Goal: Communication & Community: Answer question/provide support

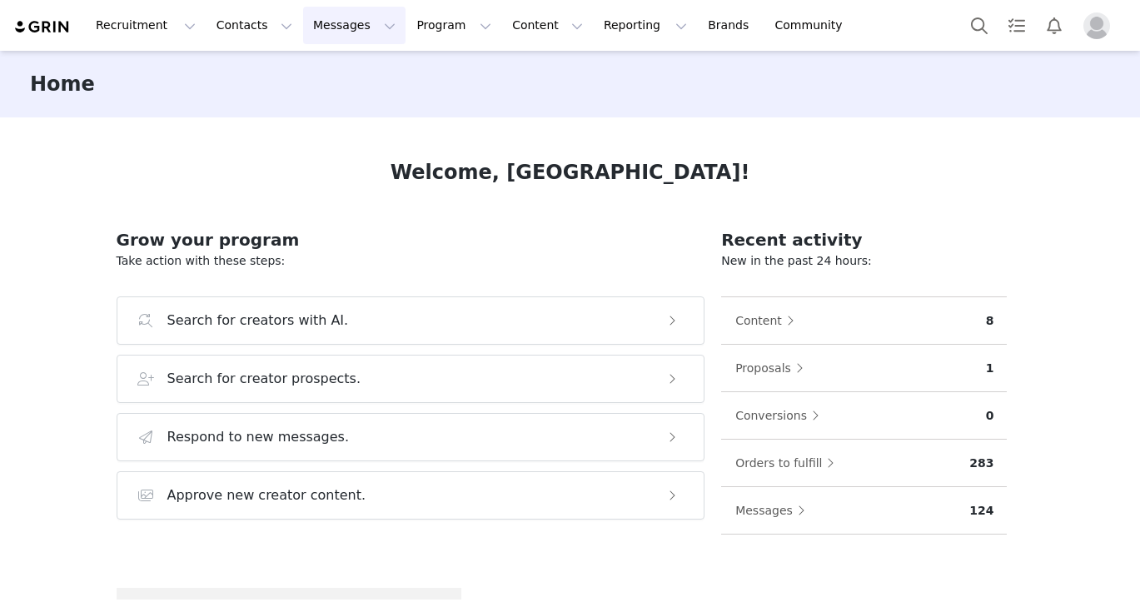
click at [362, 33] on button "Messages Messages" at bounding box center [354, 25] width 102 height 37
click at [356, 112] on div "Inbox" at bounding box center [351, 104] width 112 height 17
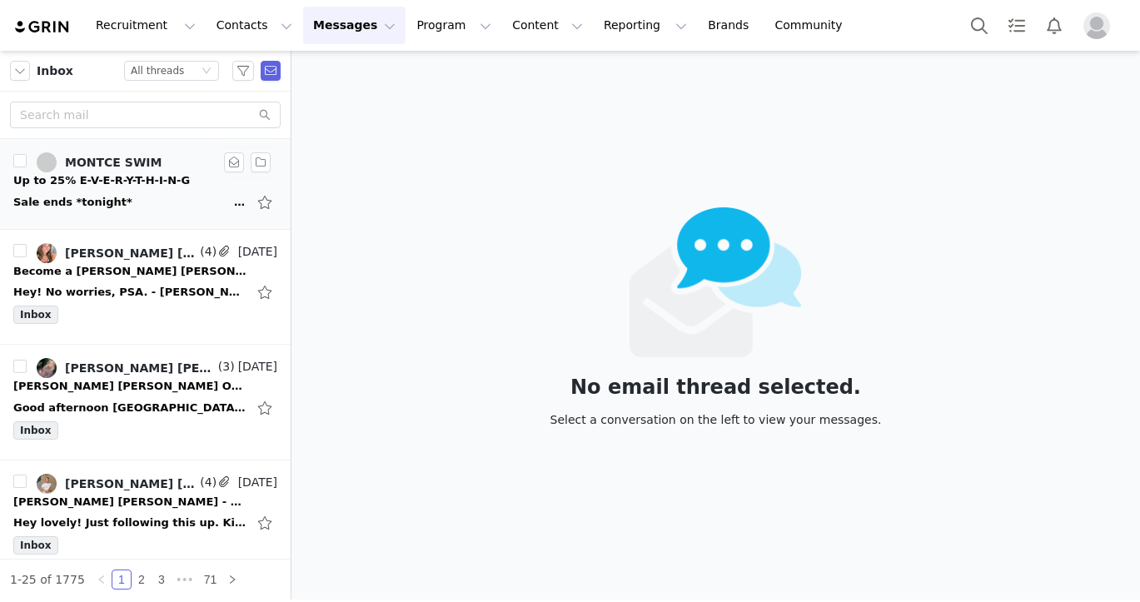
click at [108, 215] on li "MONTCE SWIM 6:09 AM Up to 25% E-V-E-R-Y-T-H-I-N-G Sale ends *tonight* ͏  ͏  ͏  …" at bounding box center [145, 184] width 291 height 91
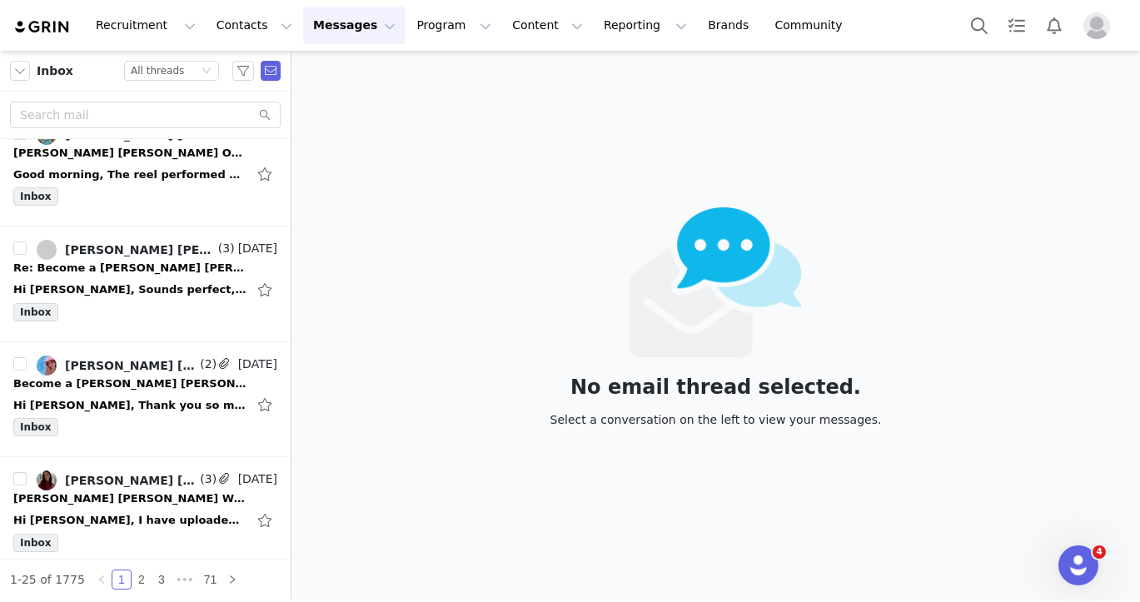
scroll to position [2389, 0]
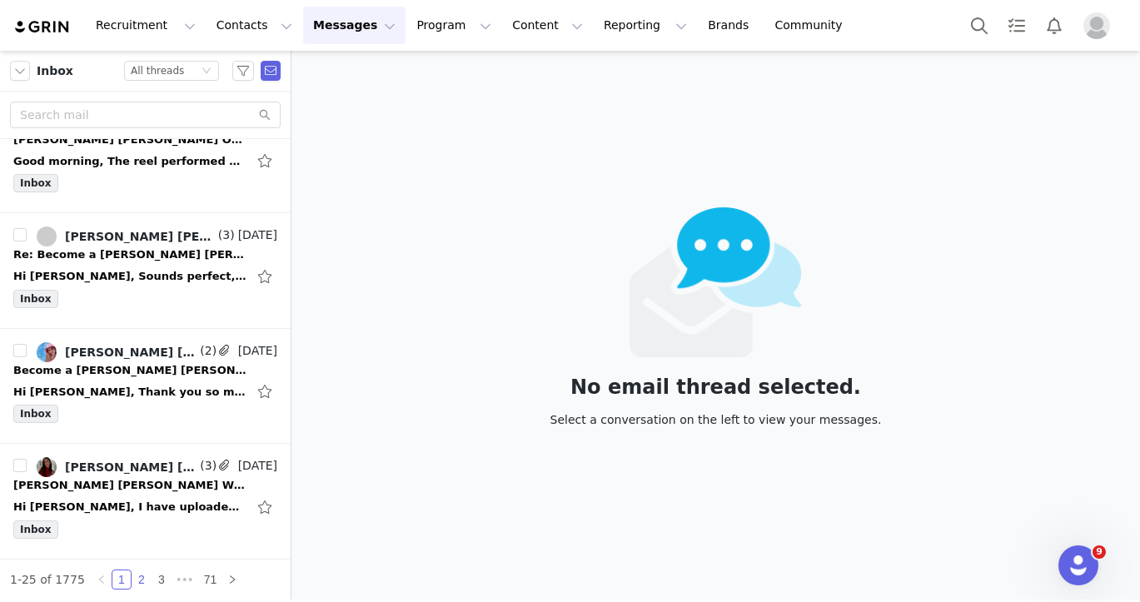
click at [137, 585] on link "2" at bounding box center [141, 580] width 18 height 18
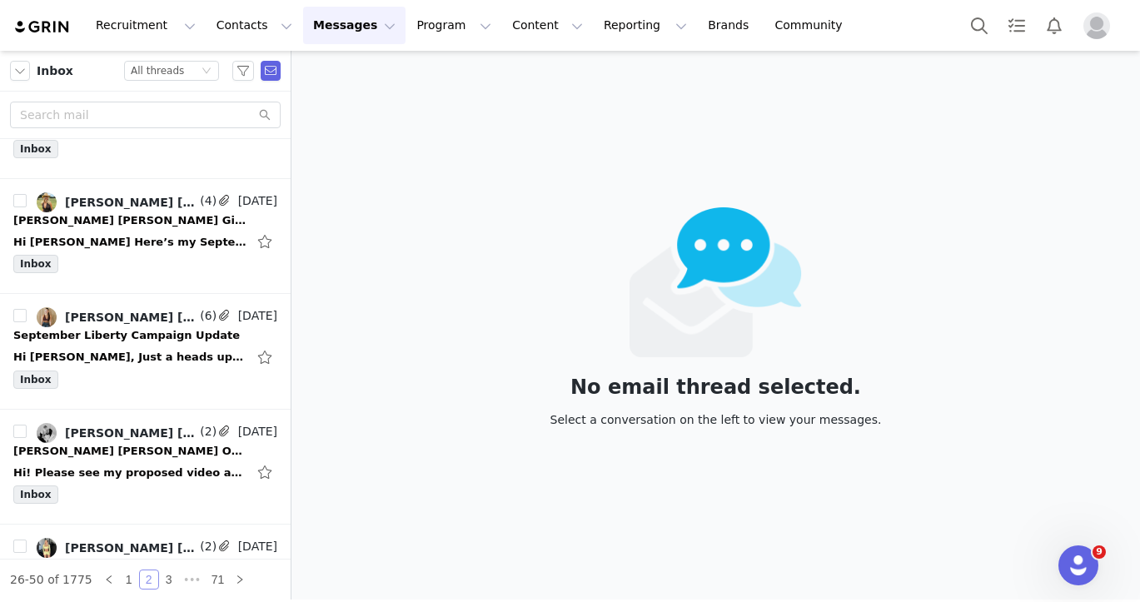
scroll to position [2364, 0]
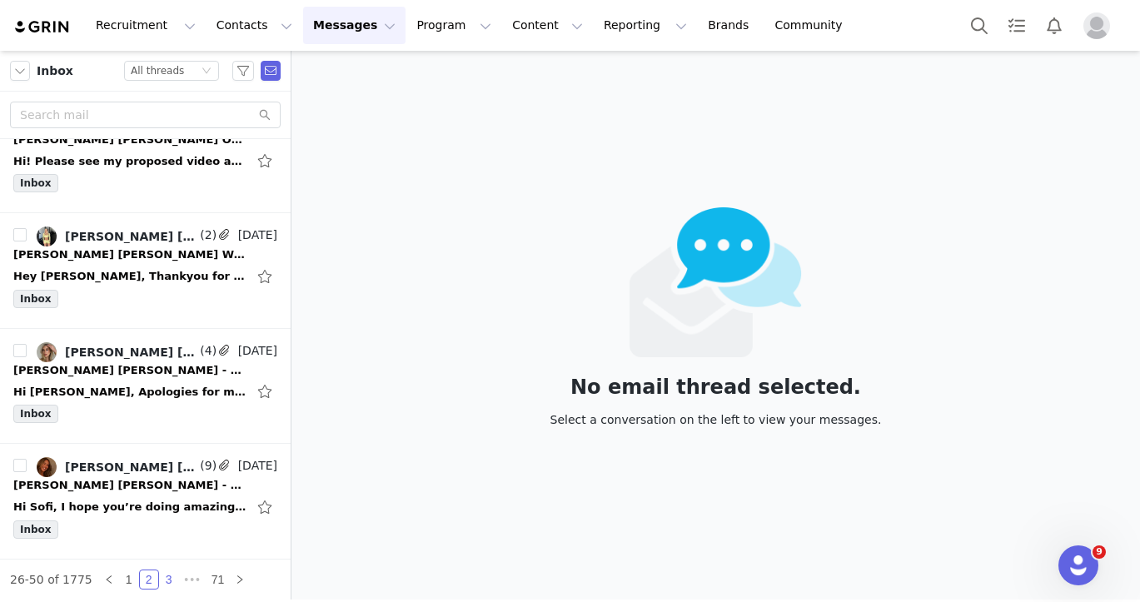
click at [170, 571] on link "3" at bounding box center [169, 580] width 18 height 18
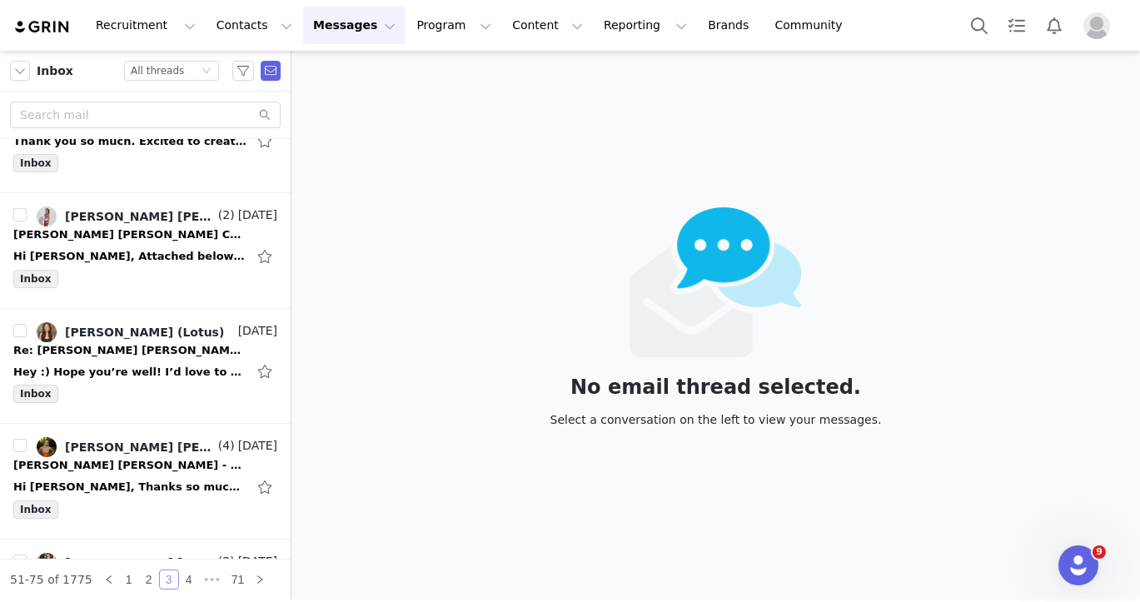
scroll to position [2439, 0]
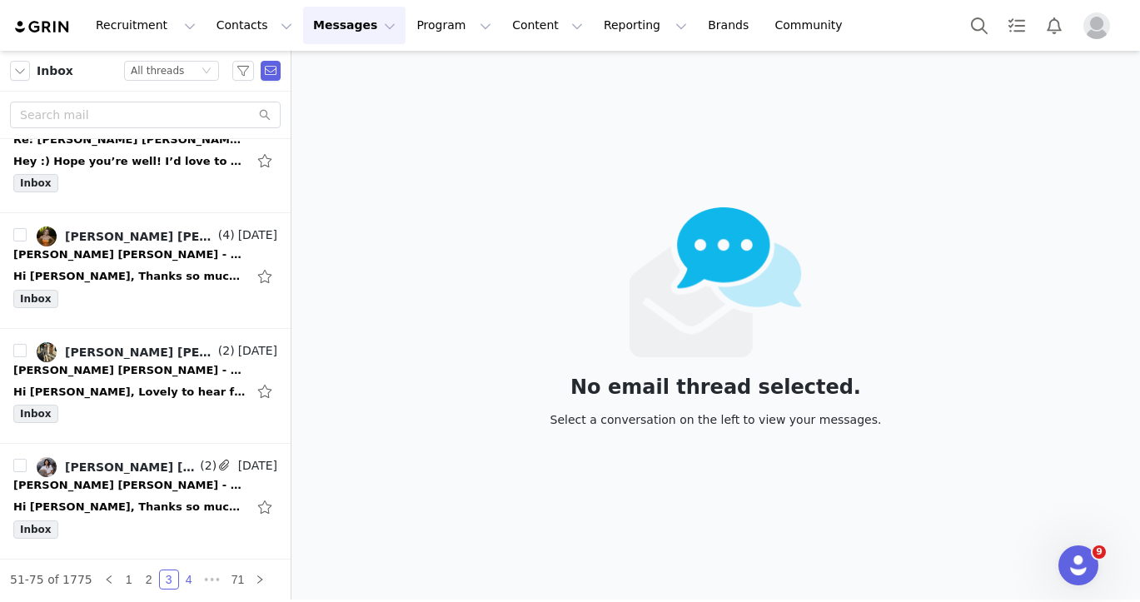
click at [186, 577] on link "4" at bounding box center [189, 580] width 18 height 18
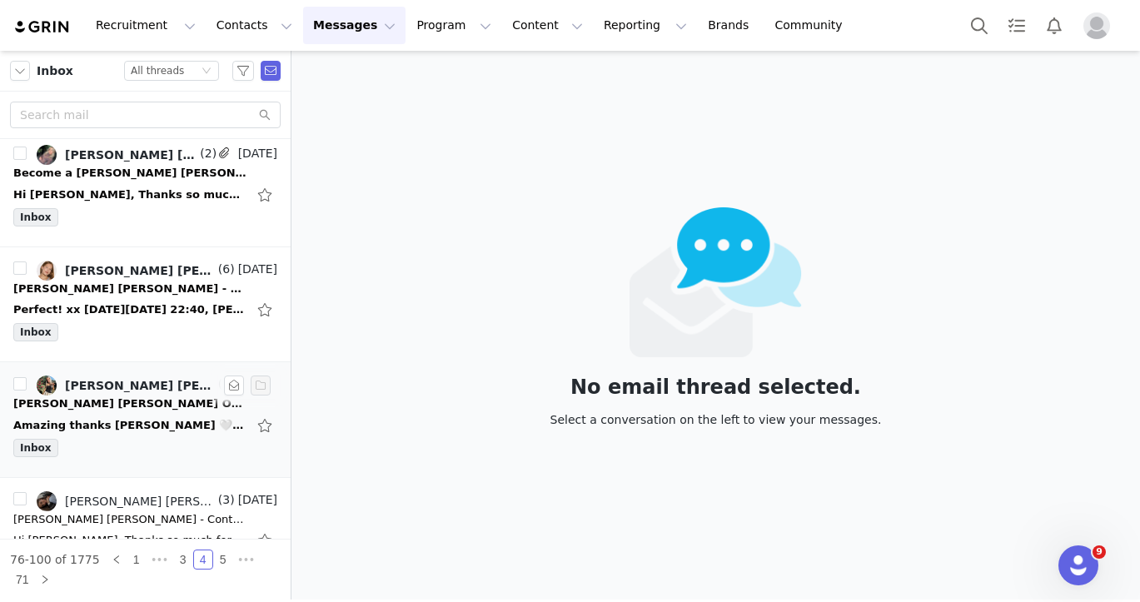
scroll to position [0, 0]
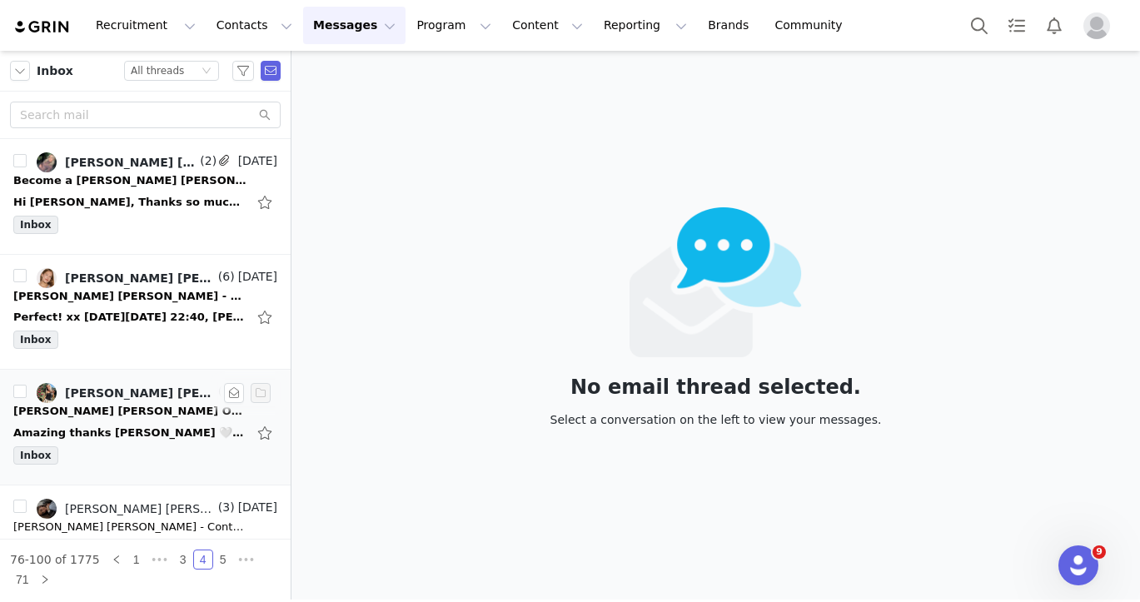
click at [153, 454] on div "Inbox" at bounding box center [145, 458] width 264 height 25
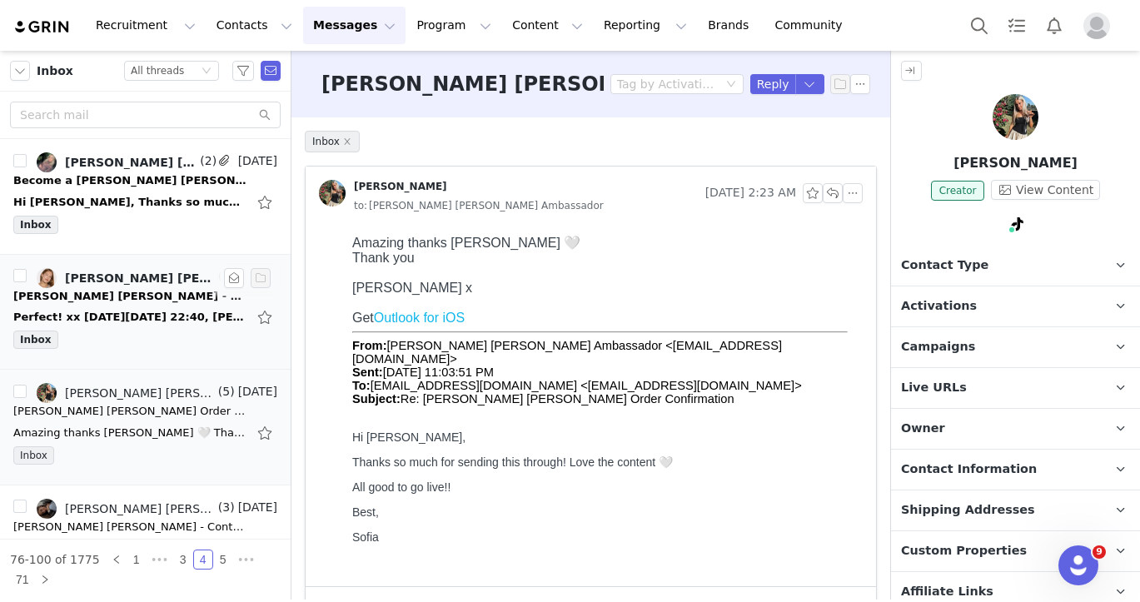
click at [137, 292] on div "[PERSON_NAME] [PERSON_NAME] - Content Follow Up" at bounding box center [129, 296] width 233 height 17
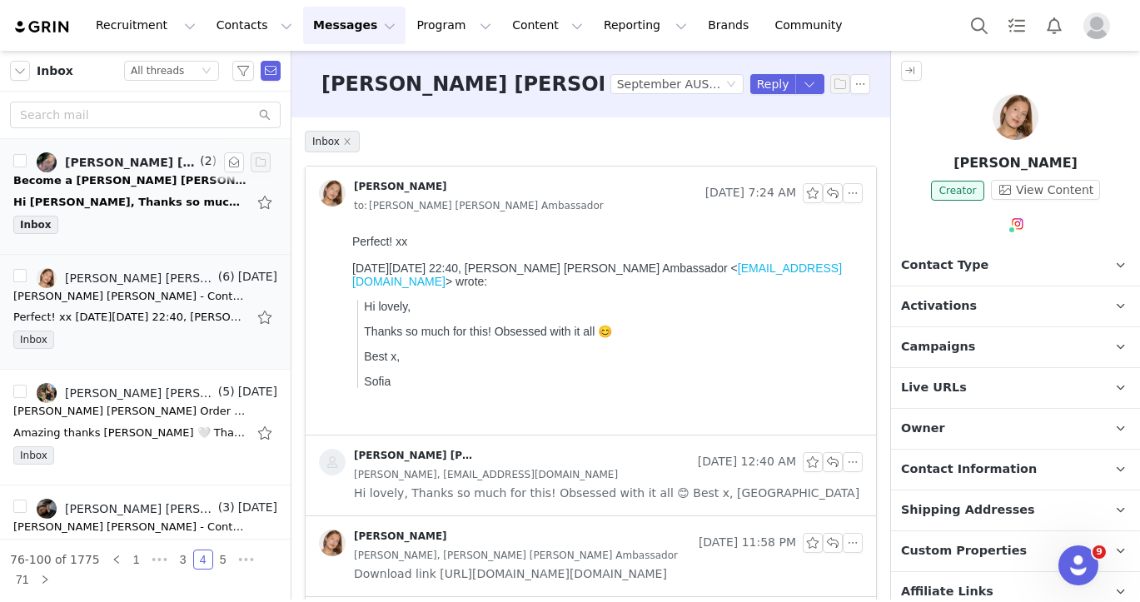
click at [125, 201] on div "Hi [PERSON_NAME], Thanks so much for the email! I just wanted to check whether …" at bounding box center [129, 202] width 233 height 17
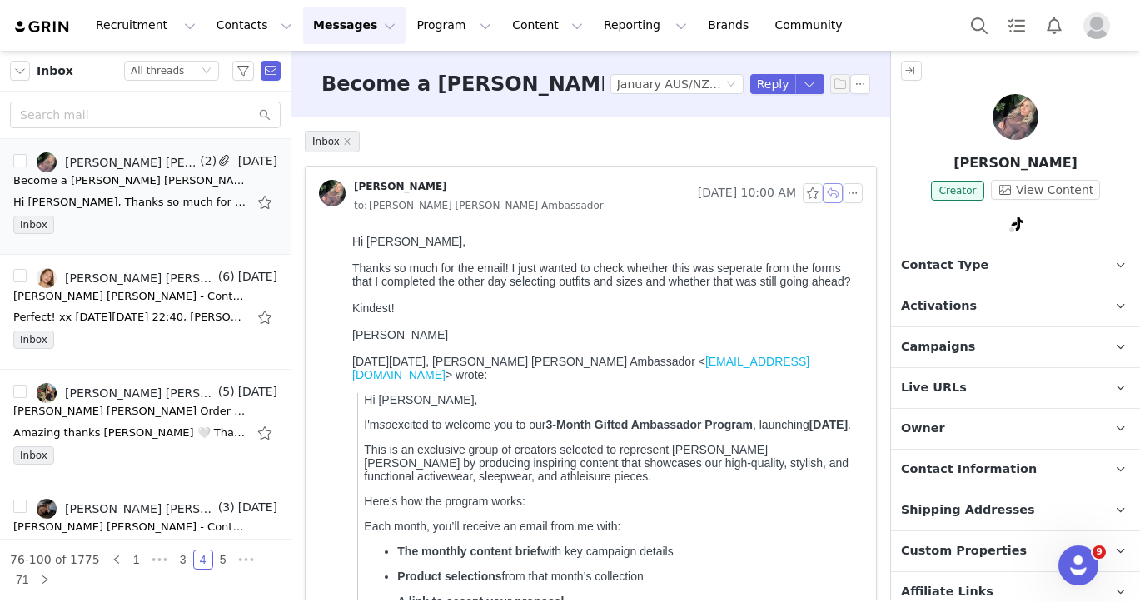
click at [836, 187] on button "button" at bounding box center [833, 193] width 20 height 20
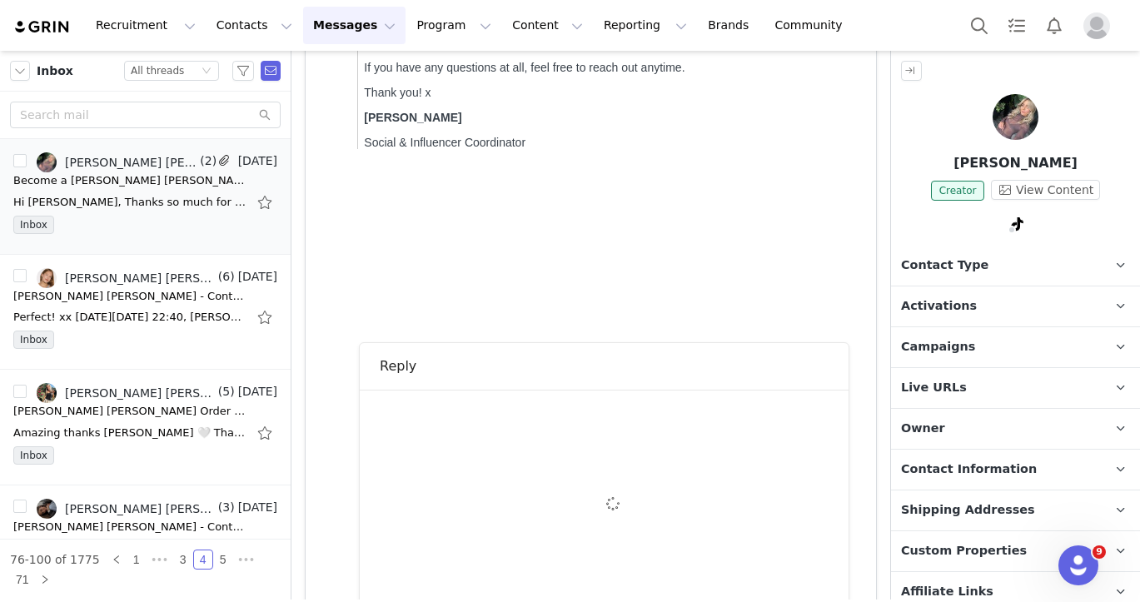
scroll to position [1037, 0]
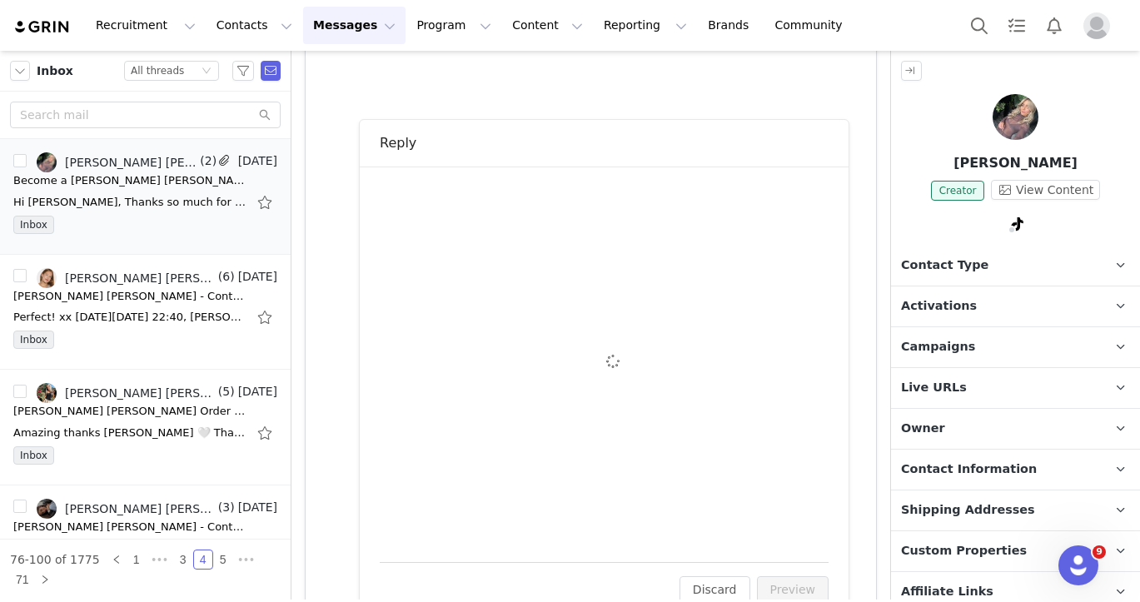
click at [692, 254] on div "To: [PERSON_NAME] ([EMAIL_ADDRESS][DOMAIN_NAME]) Cc Cc: Insert System Font 12pt…" at bounding box center [604, 365] width 449 height 356
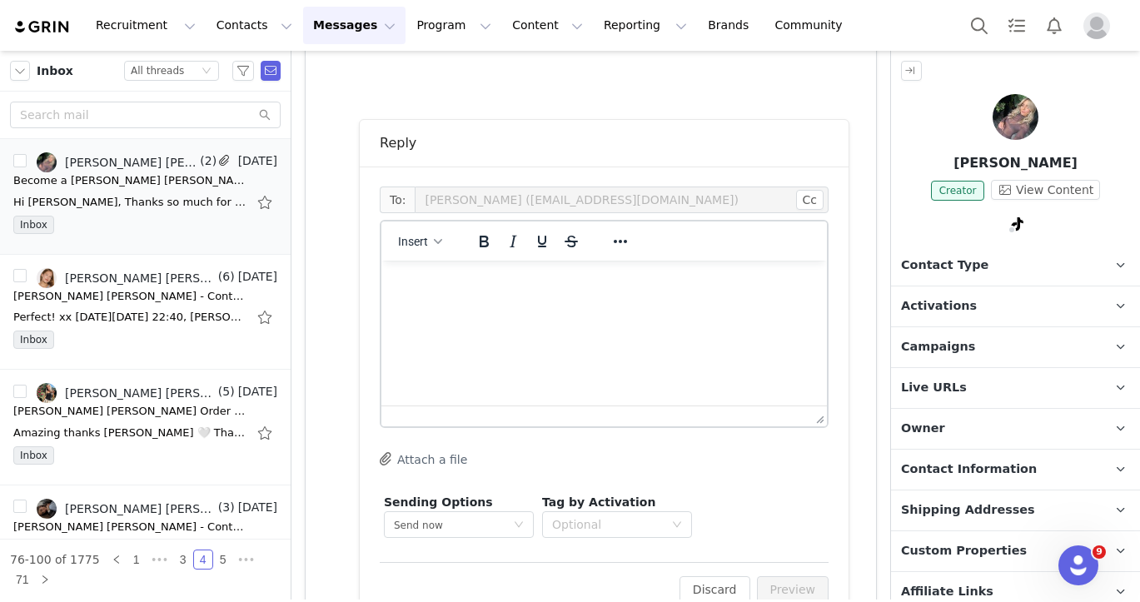
click at [676, 281] on p "Rich Text Area. Press ALT-0 for help." at bounding box center [604, 283] width 419 height 18
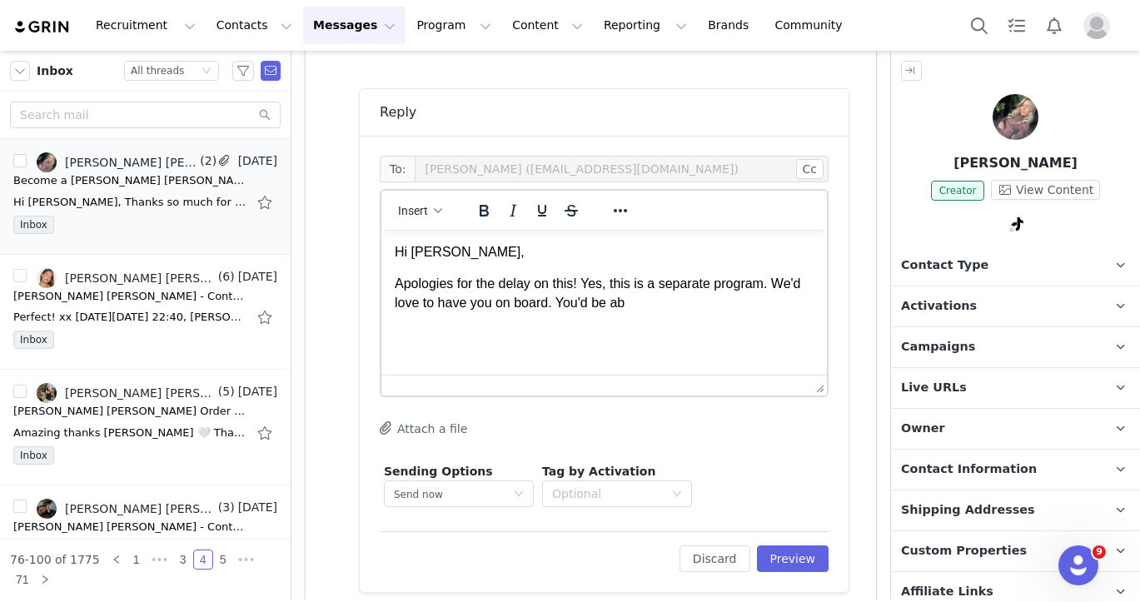
scroll to position [1206, 0]
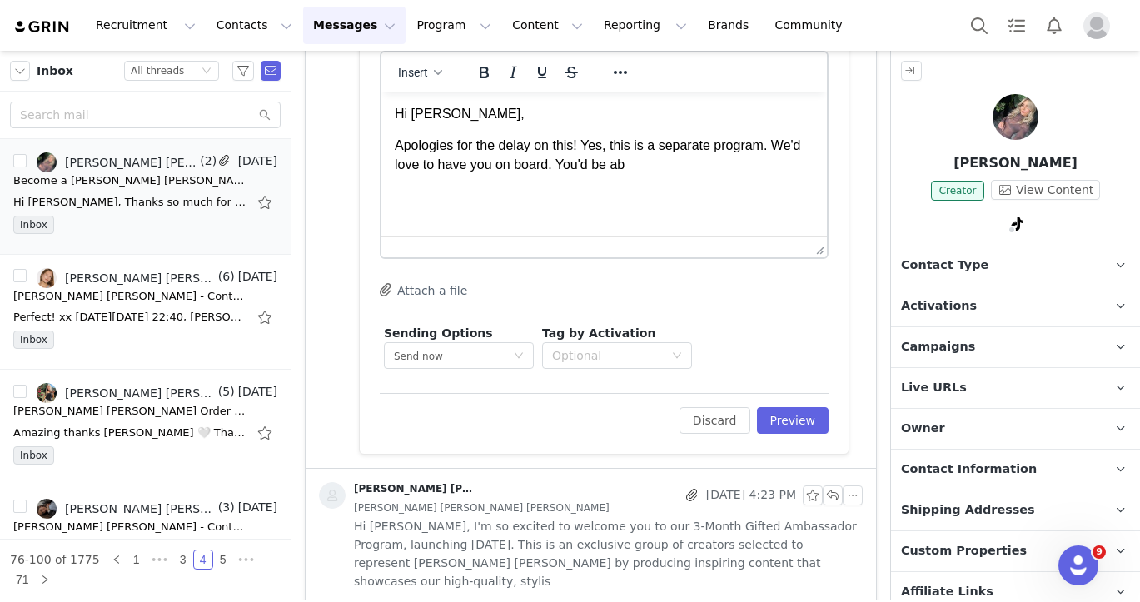
click at [573, 496] on div "[PERSON_NAME] [PERSON_NAME] Ambassador" at bounding box center [497, 495] width 357 height 27
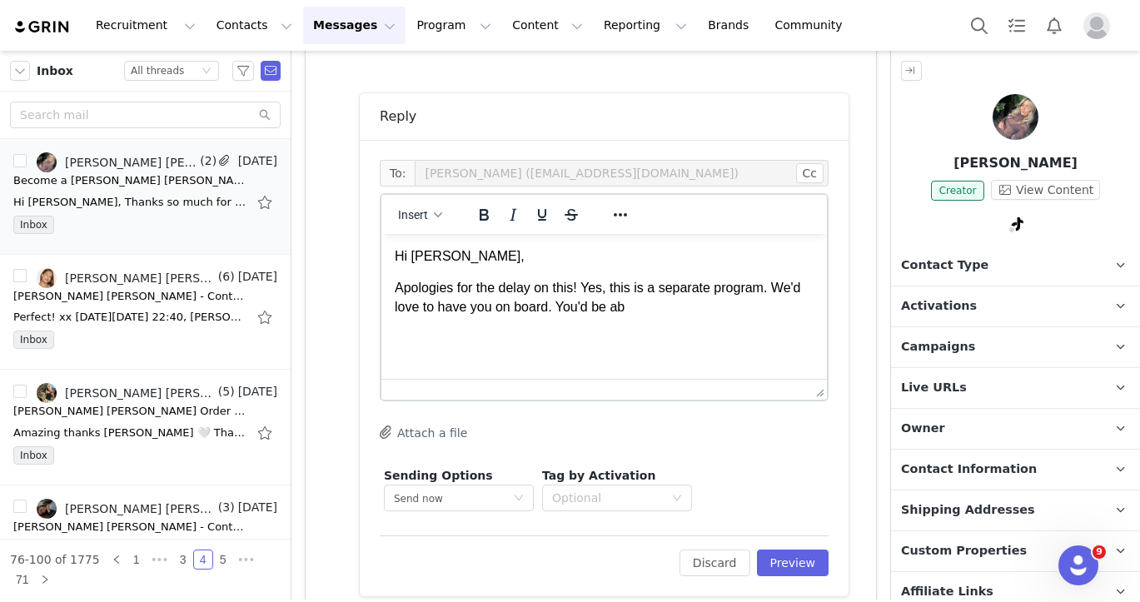
scroll to position [1055, 0]
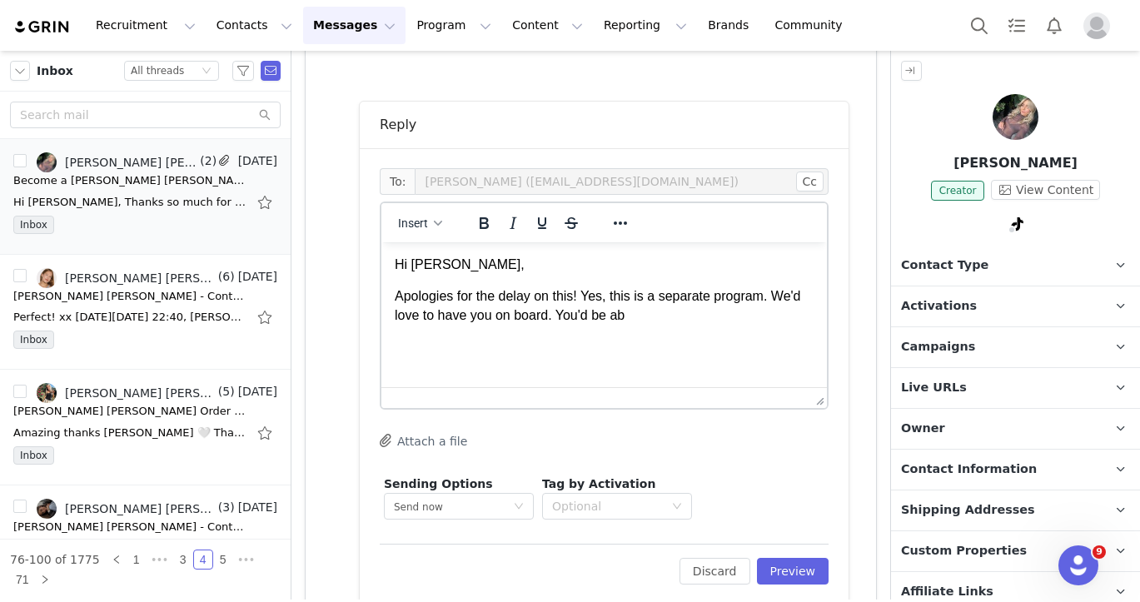
click at [673, 306] on p "Apologies for the delay on this! Yes, this is a separate program. We'd love to …" at bounding box center [604, 305] width 419 height 37
click at [647, 325] on html "Hi [PERSON_NAME], Apologies for the delay on this! Yes, this is a separate prog…" at bounding box center [604, 290] width 446 height 96
drag, startPoint x: 639, startPoint y: 317, endPoint x: 559, endPoint y: 316, distance: 80.0
click at [559, 316] on p "Apologies for the delay on this! Yes, this is a separate program. We'd love to …" at bounding box center [604, 305] width 419 height 37
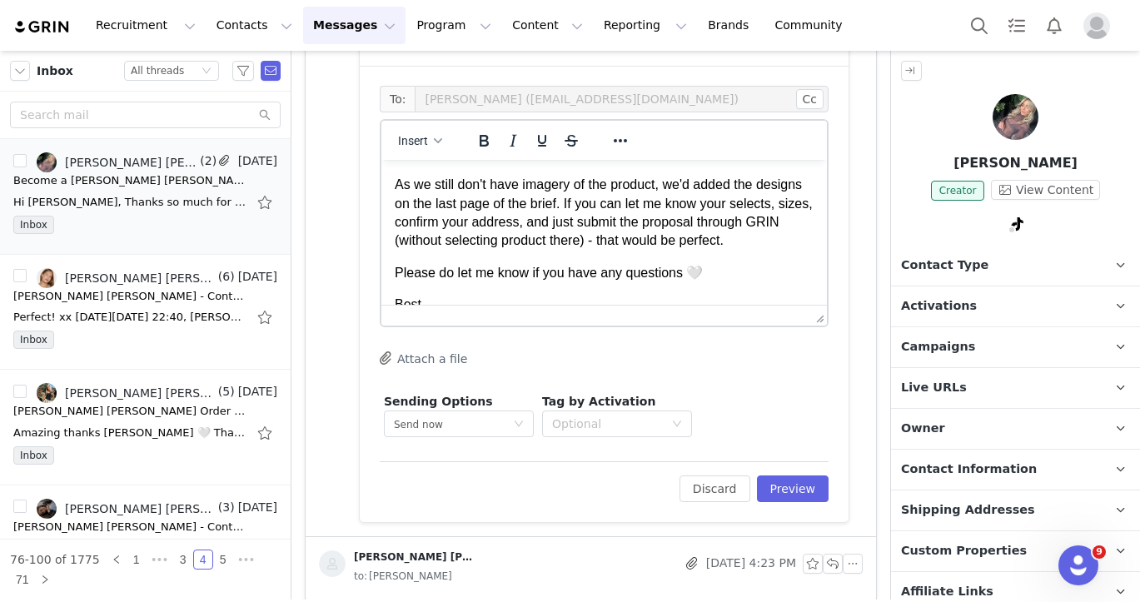
scroll to position [81, 0]
click at [670, 185] on p "As we still don't have imagery of the product, we'd added the designs on the la…" at bounding box center [604, 212] width 419 height 75
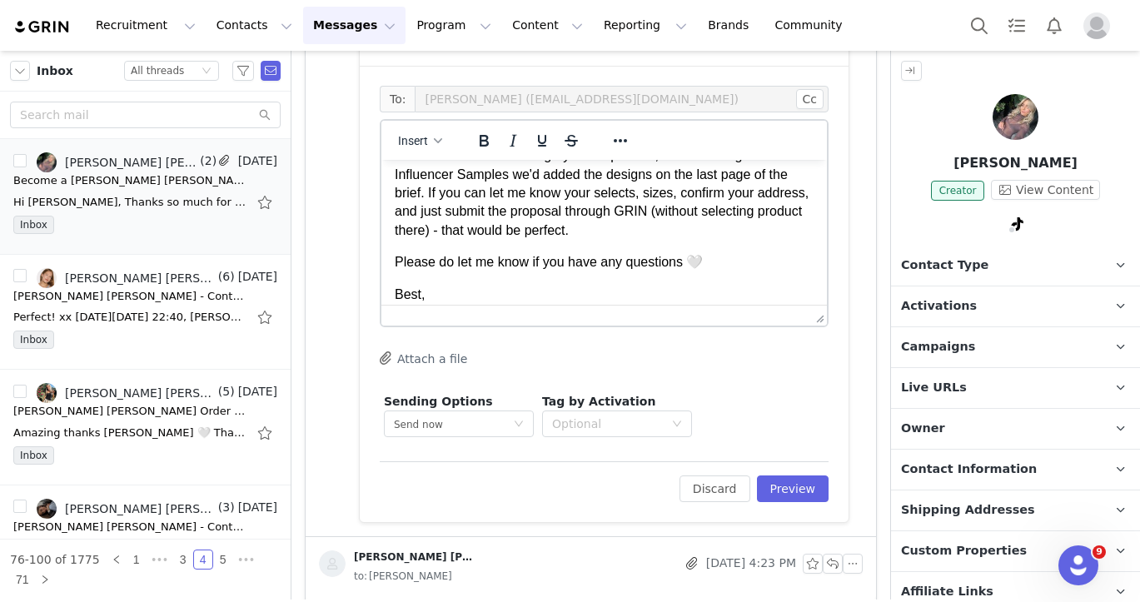
scroll to position [0, 0]
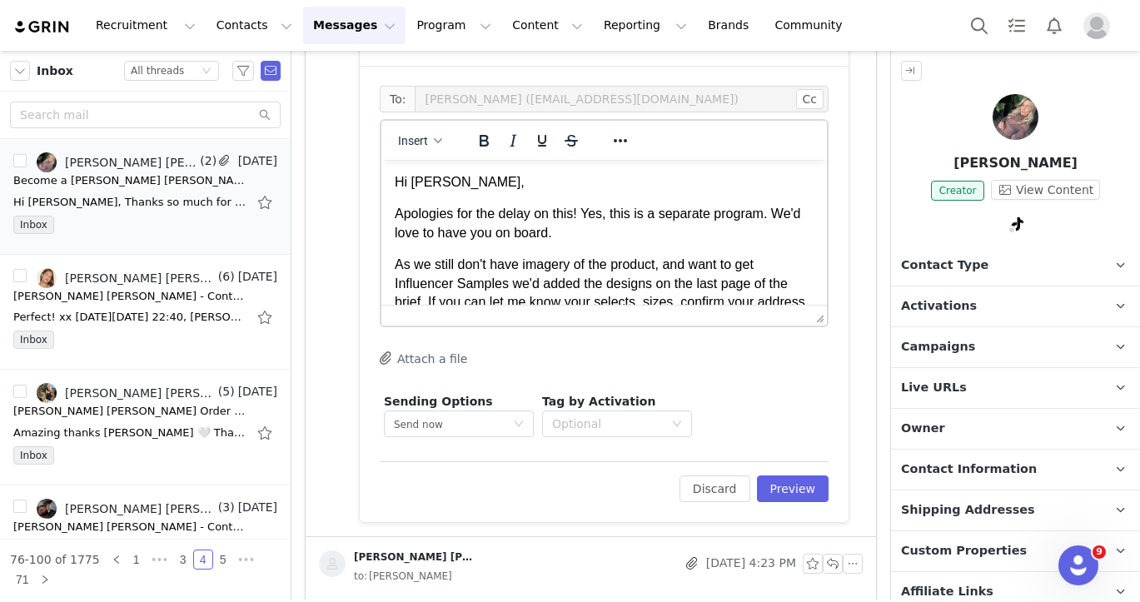
drag, startPoint x: 457, startPoint y: 284, endPoint x: 392, endPoint y: 59, distance: 234.1
click at [392, 160] on html "Hi [PERSON_NAME], Apologies for the delay on this! Yes, this is a separate prog…" at bounding box center [604, 309] width 446 height 298
copy body "Hi [PERSON_NAME], Apologies for the delay on this! Yes, this is a separate prog…"
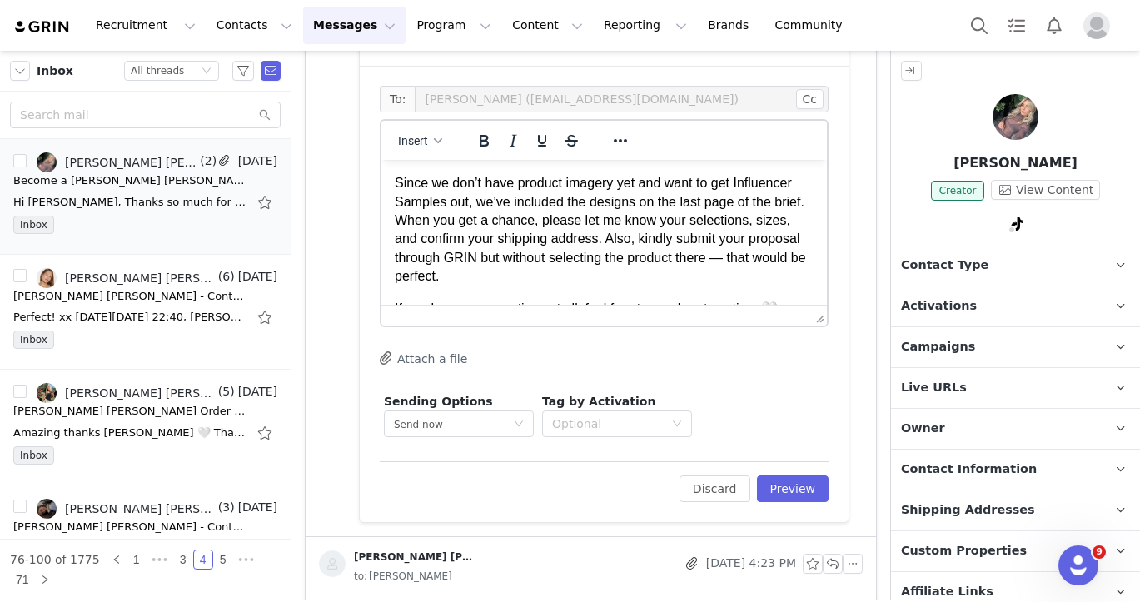
scroll to position [83, 0]
click at [456, 204] on p "Since we don’t have product imagery yet and want to get Influencer Samples out,…" at bounding box center [604, 228] width 419 height 112
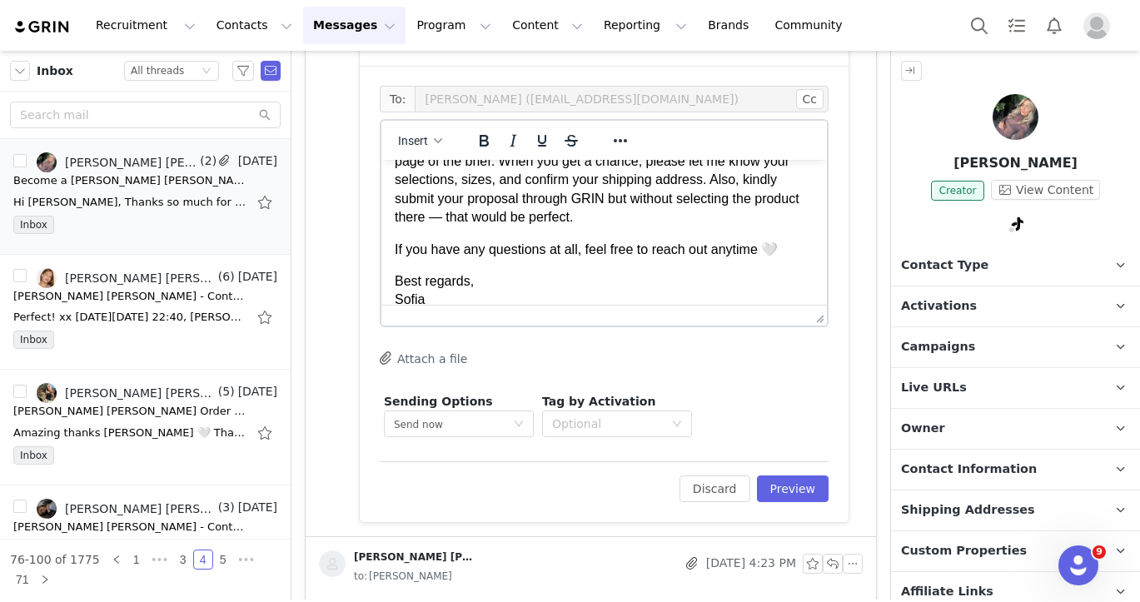
scroll to position [136, 0]
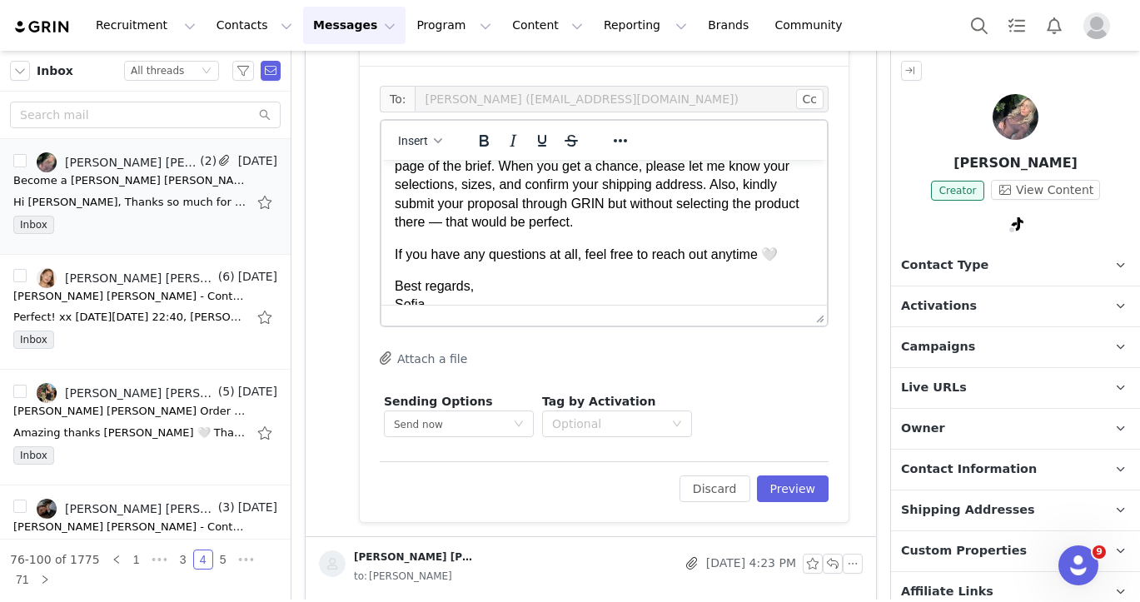
click at [464, 182] on p "Since we don’t have product imagery yet and want to get Influencer Samples orde…" at bounding box center [604, 176] width 419 height 112
click at [634, 187] on p "Since we don’t have product imagery yet and want to get Influencer Samples orde…" at bounding box center [604, 176] width 419 height 112
click at [643, 226] on p "Since we don’t have product imagery yet and want to get Influencer Samples orde…" at bounding box center [604, 176] width 419 height 112
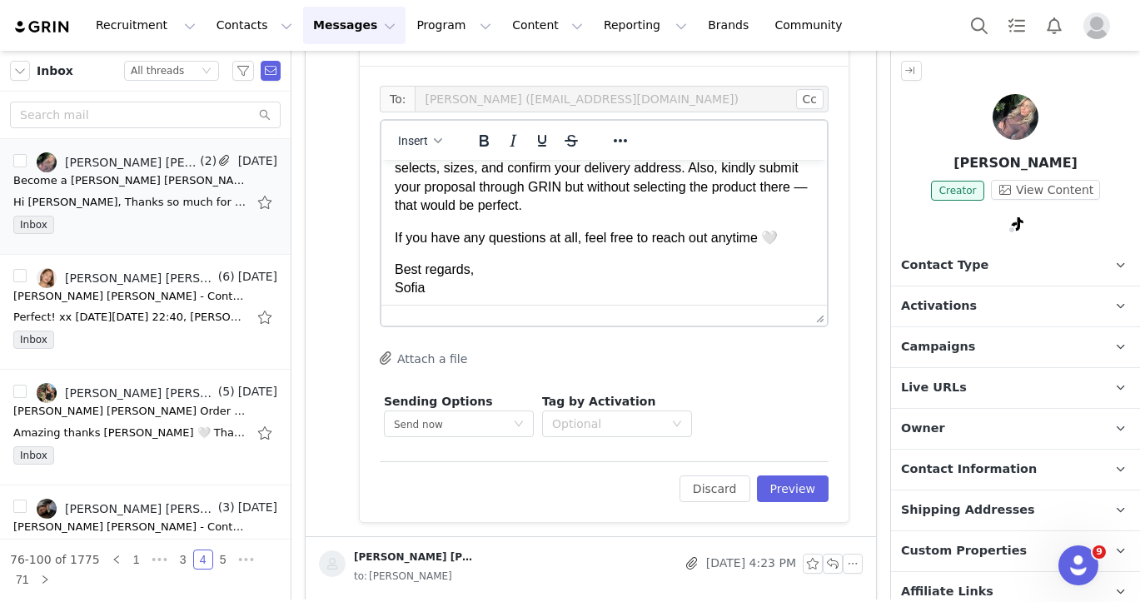
scroll to position [157, 0]
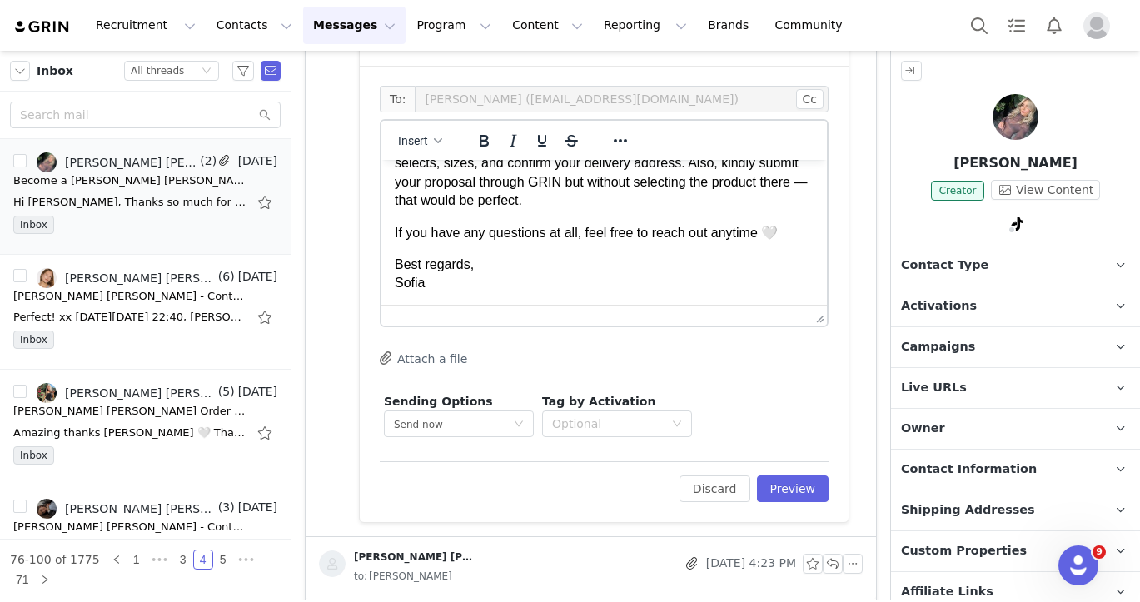
click at [443, 202] on p "Since we don’t have product imagery yet and want to get Influencer Samples orde…" at bounding box center [604, 154] width 419 height 112
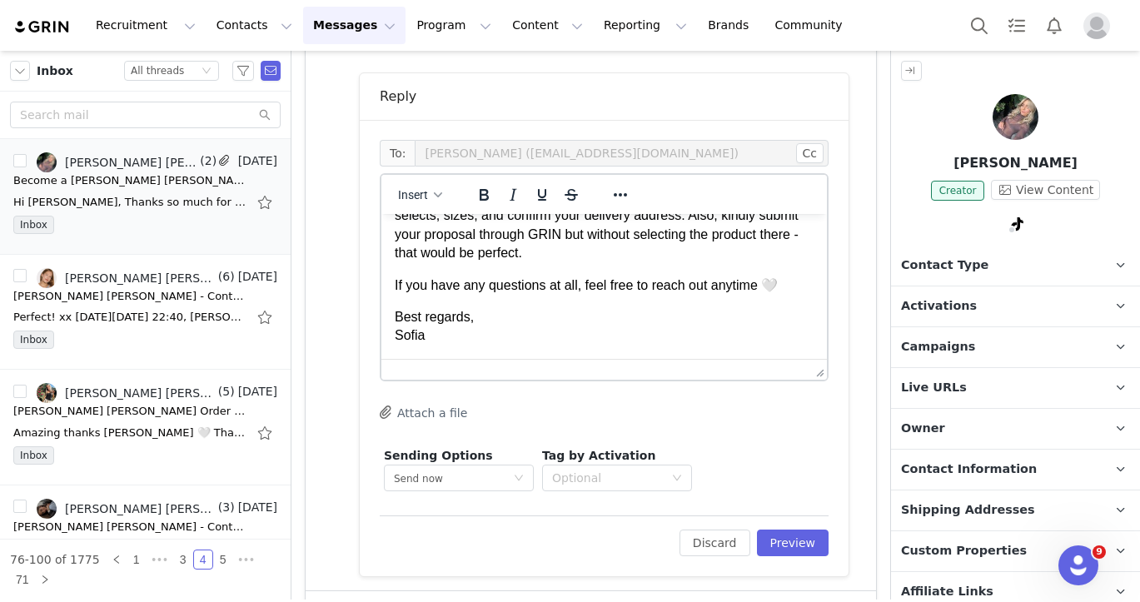
scroll to position [1104, 0]
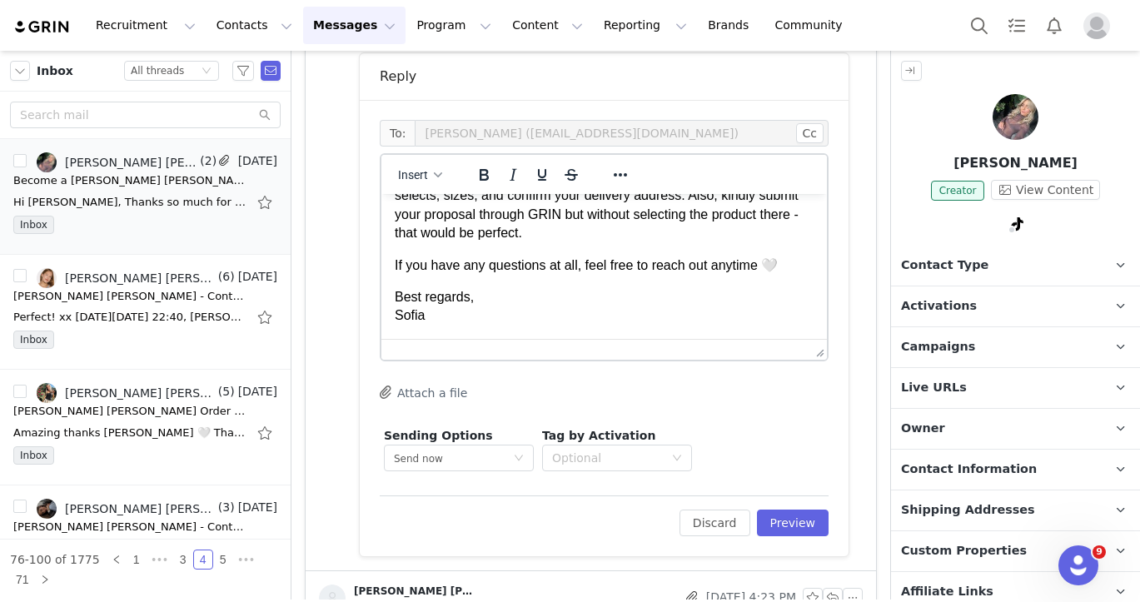
click at [450, 302] on p "Best regards, [GEOGRAPHIC_DATA]" at bounding box center [604, 306] width 419 height 37
click at [450, 301] on p "Best regards, [GEOGRAPHIC_DATA]" at bounding box center [604, 306] width 419 height 37
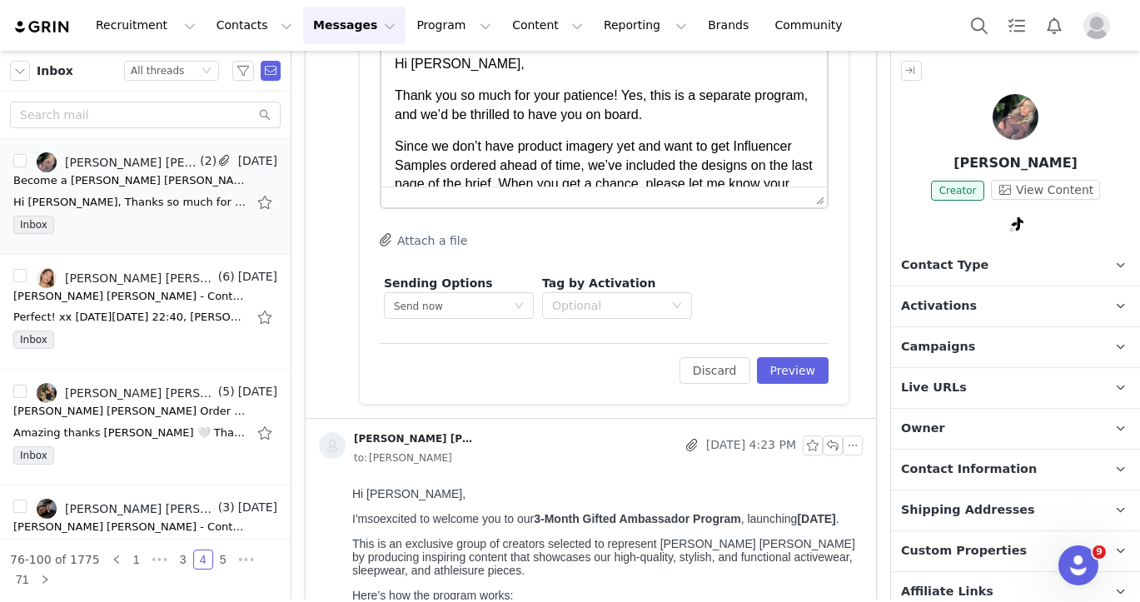
scroll to position [1308, 0]
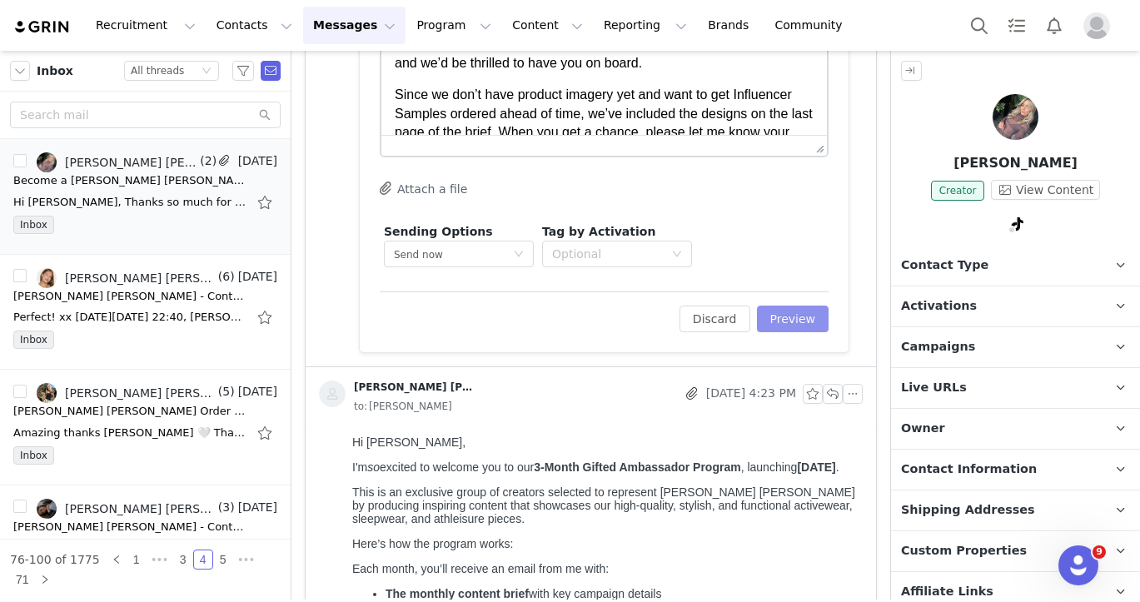
click at [768, 327] on button "Preview" at bounding box center [793, 319] width 72 height 27
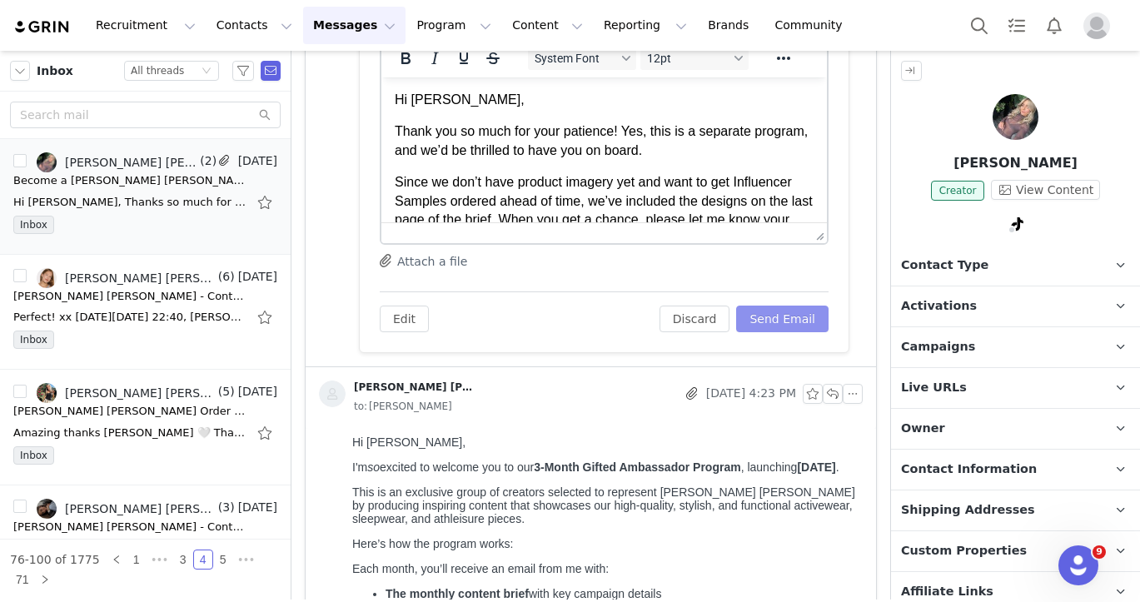
scroll to position [0, 0]
click at [788, 315] on button "Send Email" at bounding box center [782, 319] width 92 height 27
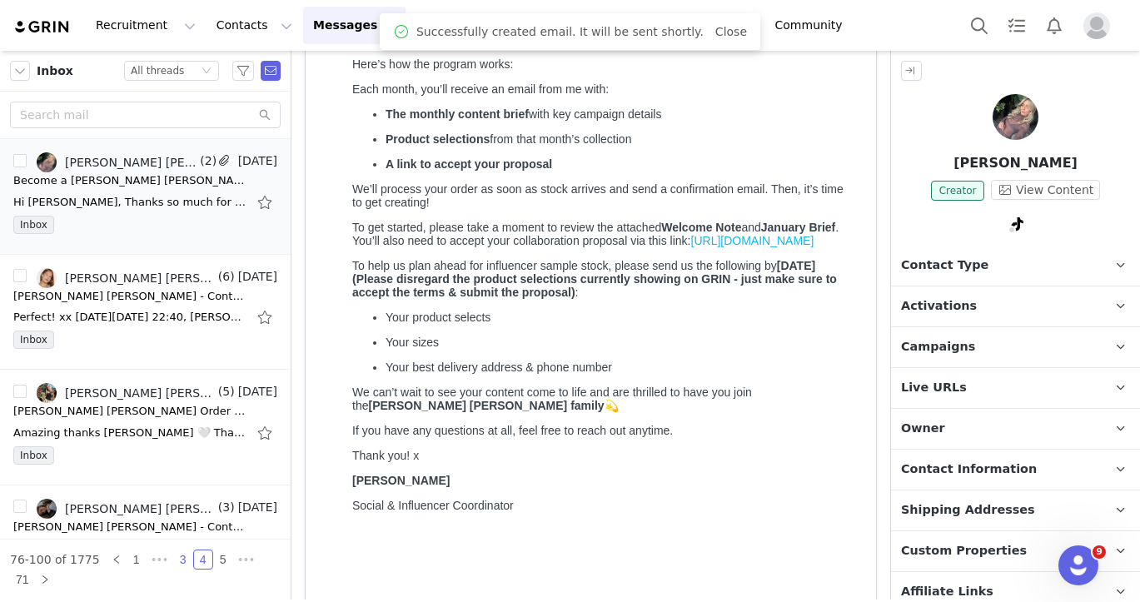
click at [174, 560] on link "3" at bounding box center [183, 560] width 18 height 18
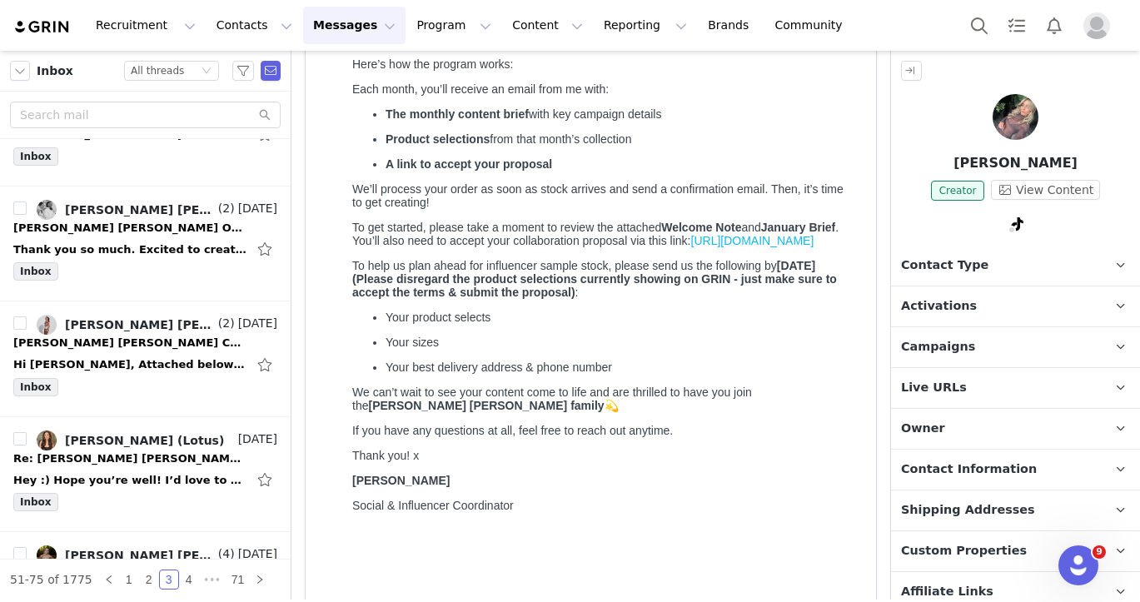
scroll to position [2439, 0]
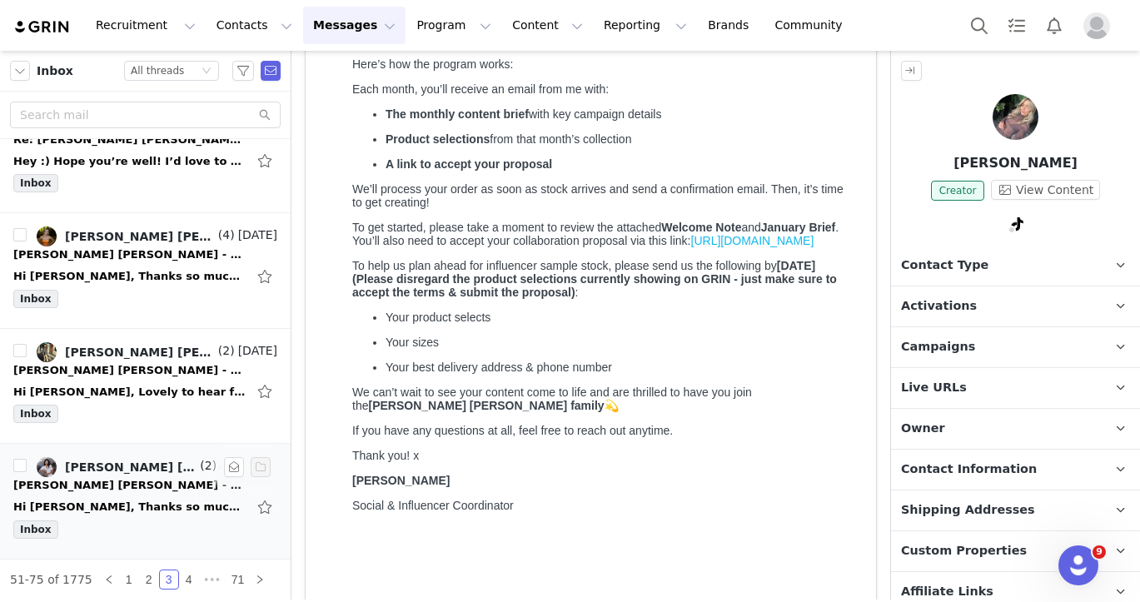
click at [157, 531] on div "Inbox" at bounding box center [145, 533] width 264 height 25
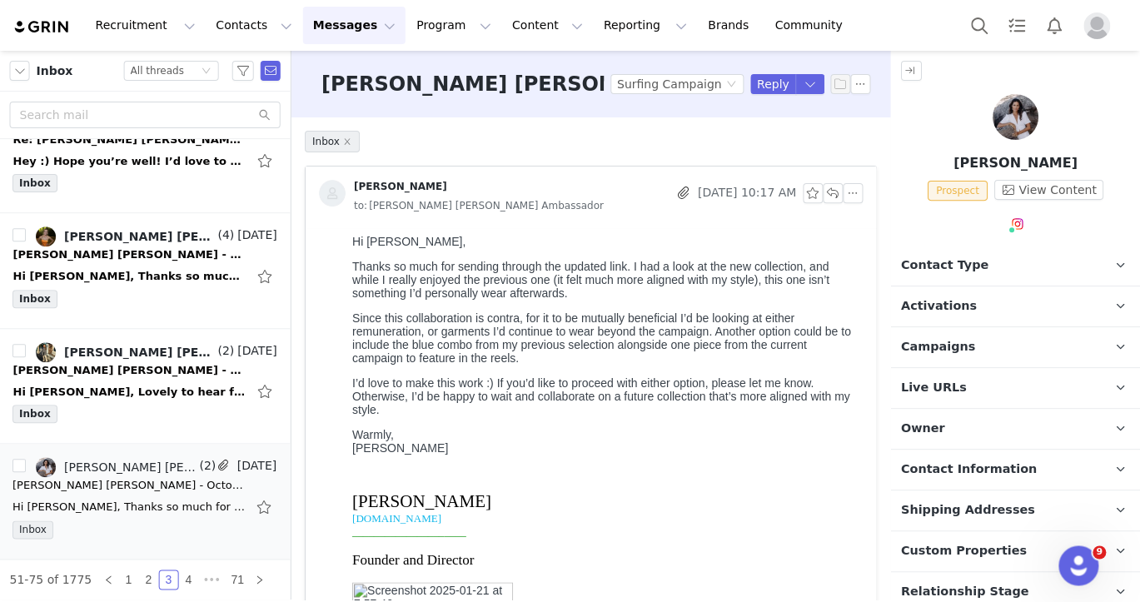
scroll to position [0, 0]
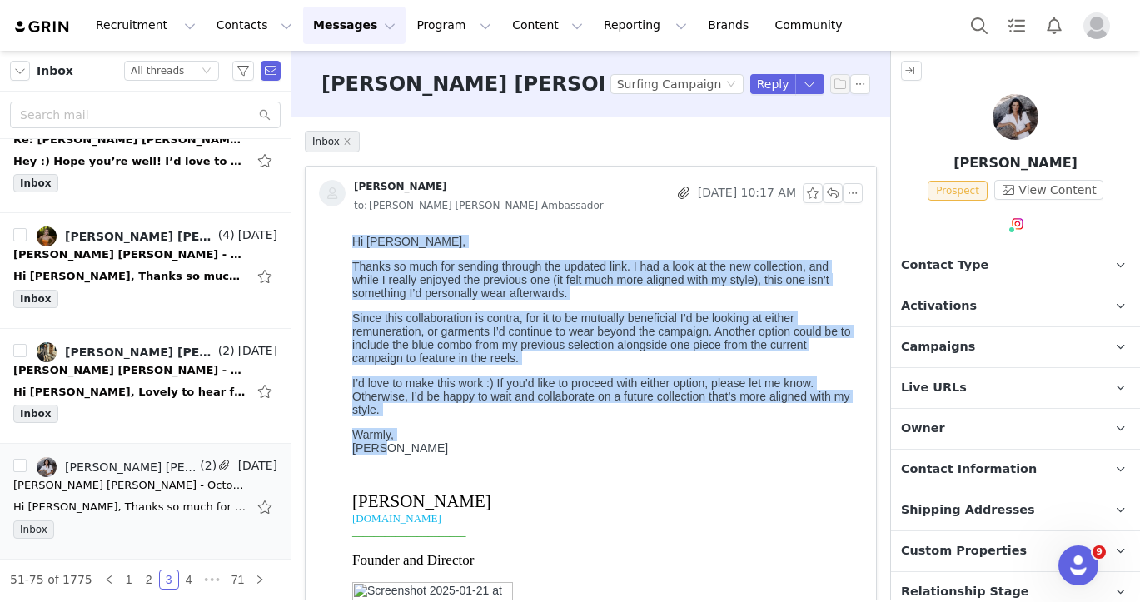
drag, startPoint x: 385, startPoint y: 462, endPoint x: 337, endPoint y: 240, distance: 227.6
copy body "Hi [PERSON_NAME], Thanks so much for sending through the updated link. I had a …"
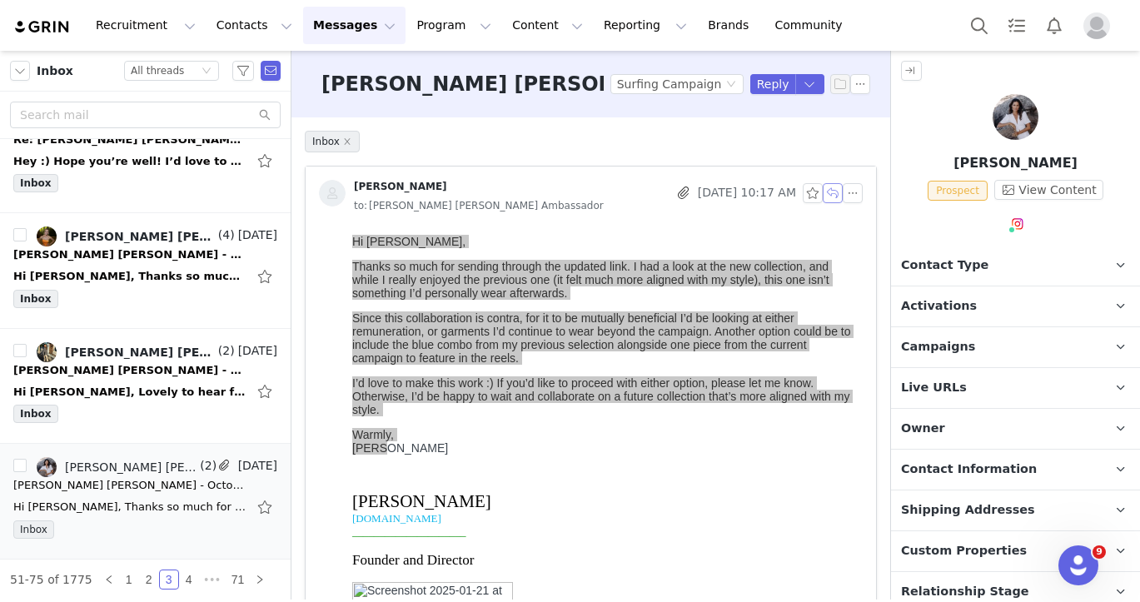
click at [835, 197] on button "button" at bounding box center [833, 193] width 20 height 20
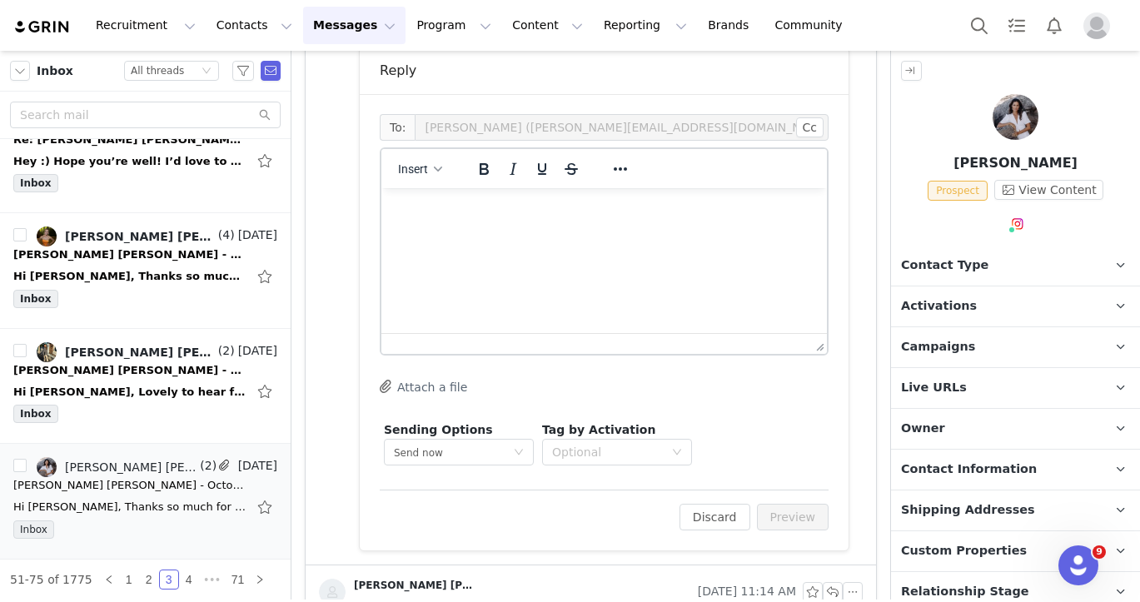
click at [605, 233] on html at bounding box center [604, 210] width 446 height 45
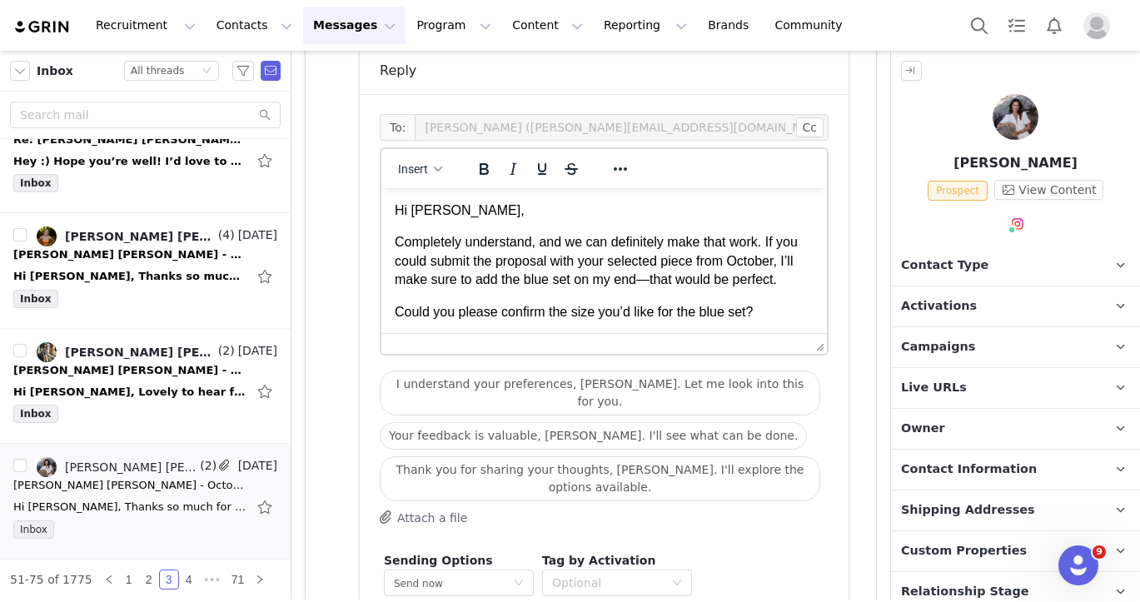
click at [651, 278] on p "Completely understand, and we can definitely make that work. If you could submi…" at bounding box center [604, 261] width 419 height 56
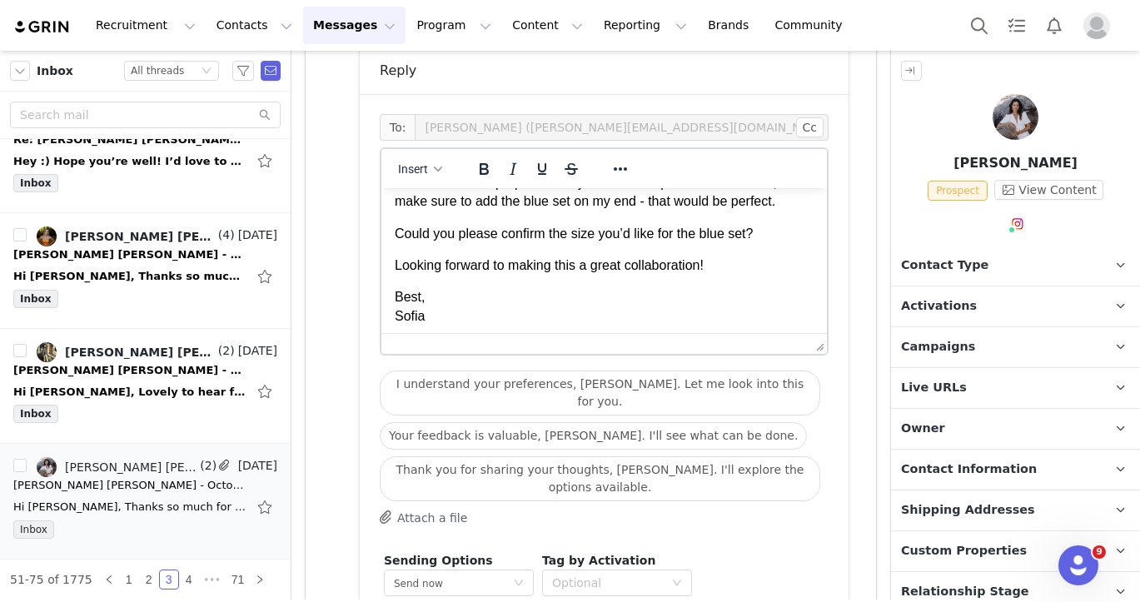
scroll to position [84, 0]
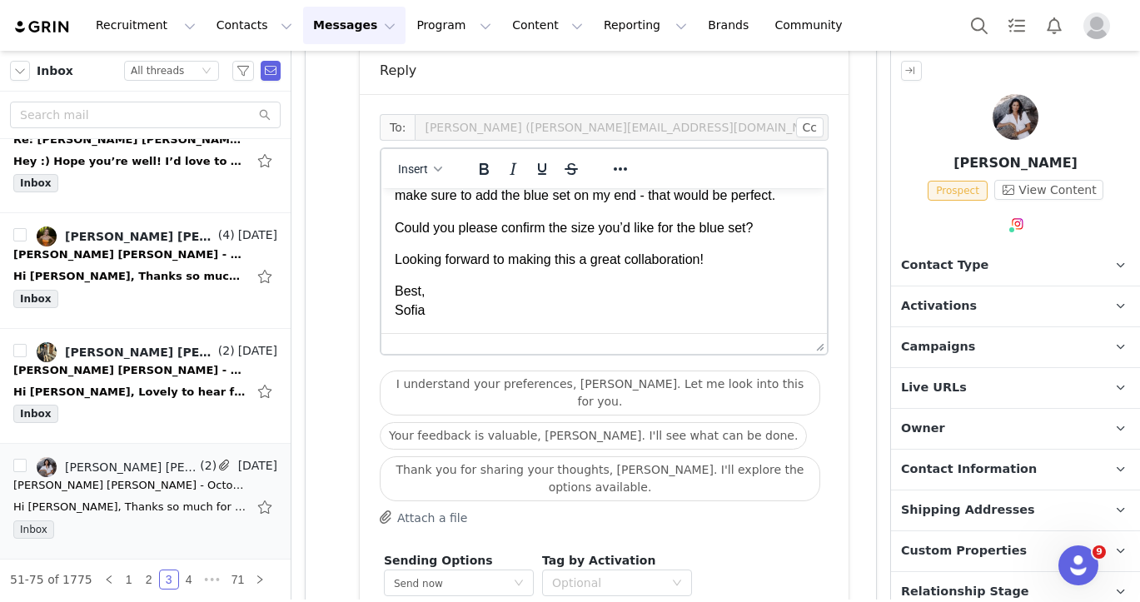
click at [742, 256] on p "Looking forward to making this a great collaboration!" at bounding box center [604, 260] width 419 height 18
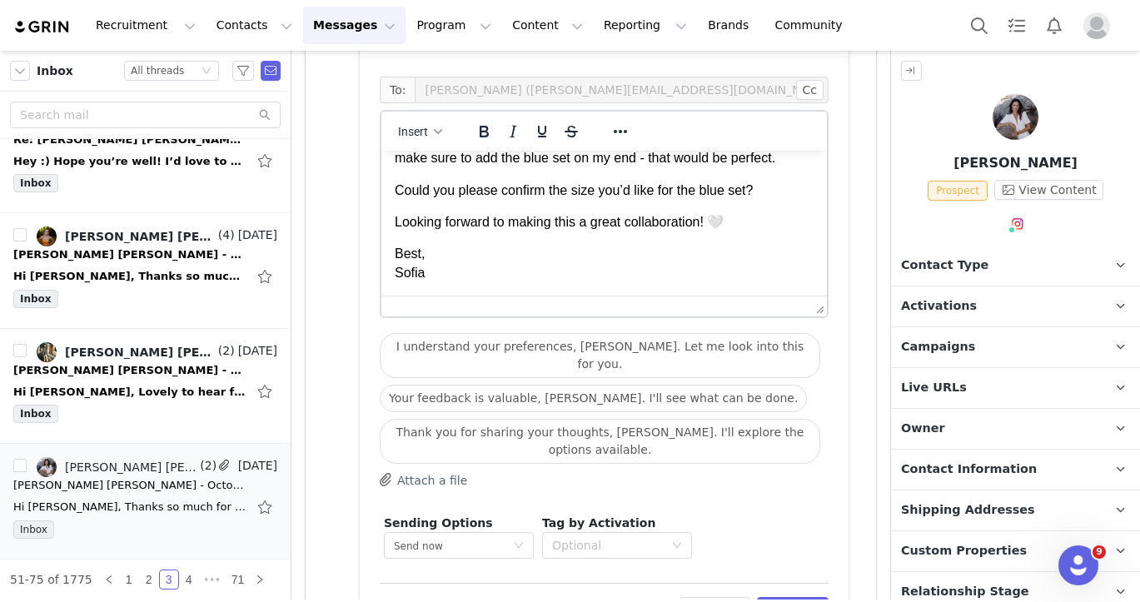
scroll to position [0, 0]
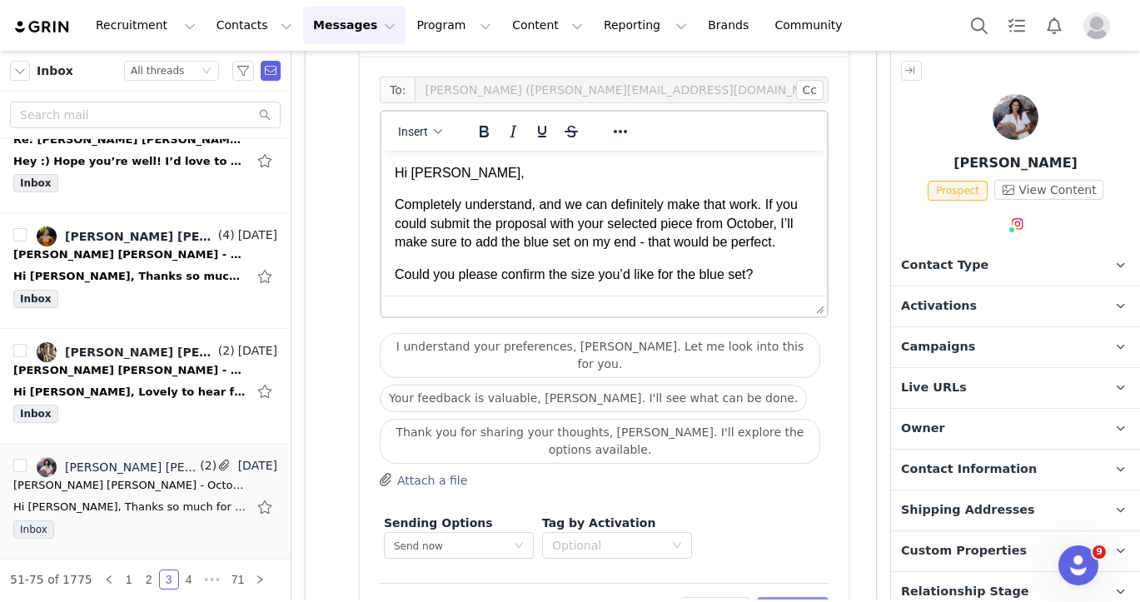
click at [790, 597] on button "Preview" at bounding box center [793, 610] width 72 height 27
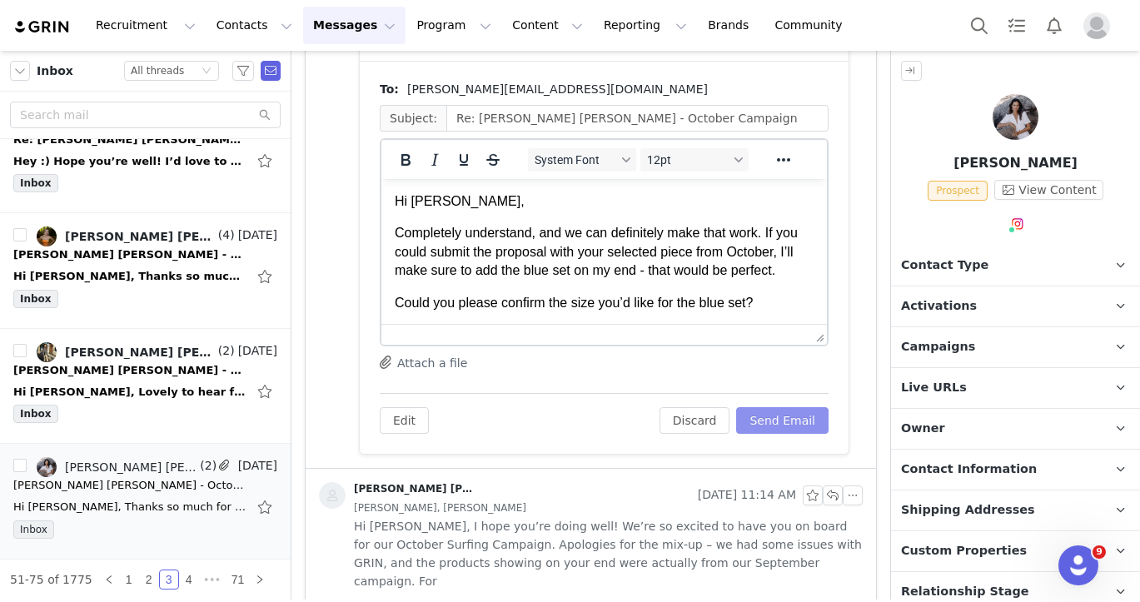
click at [793, 427] on button "Send Email" at bounding box center [782, 420] width 92 height 27
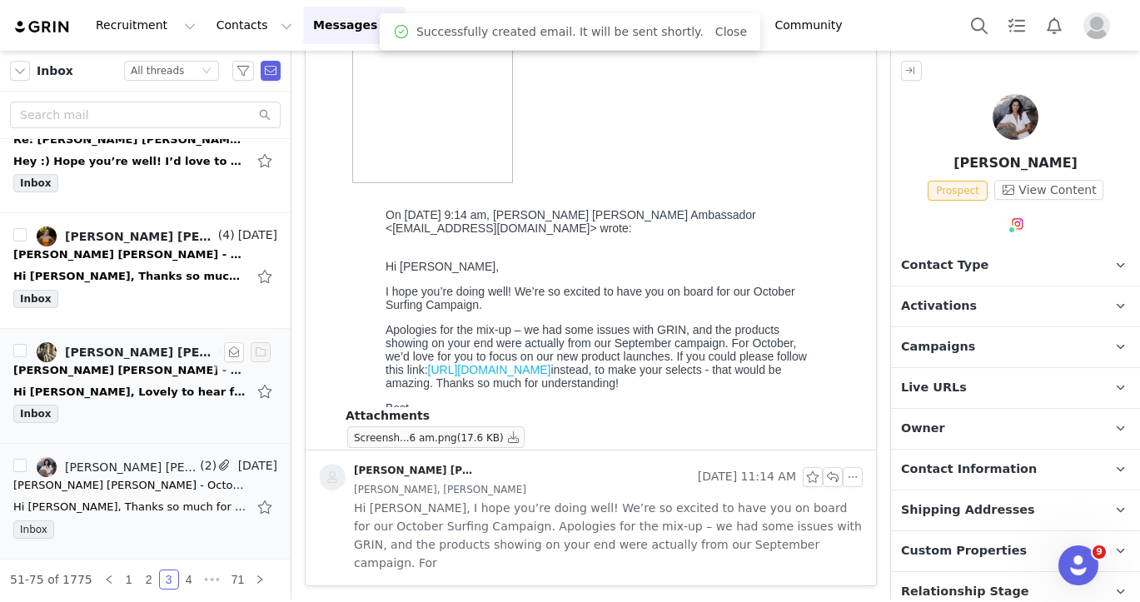
scroll to position [541, 0]
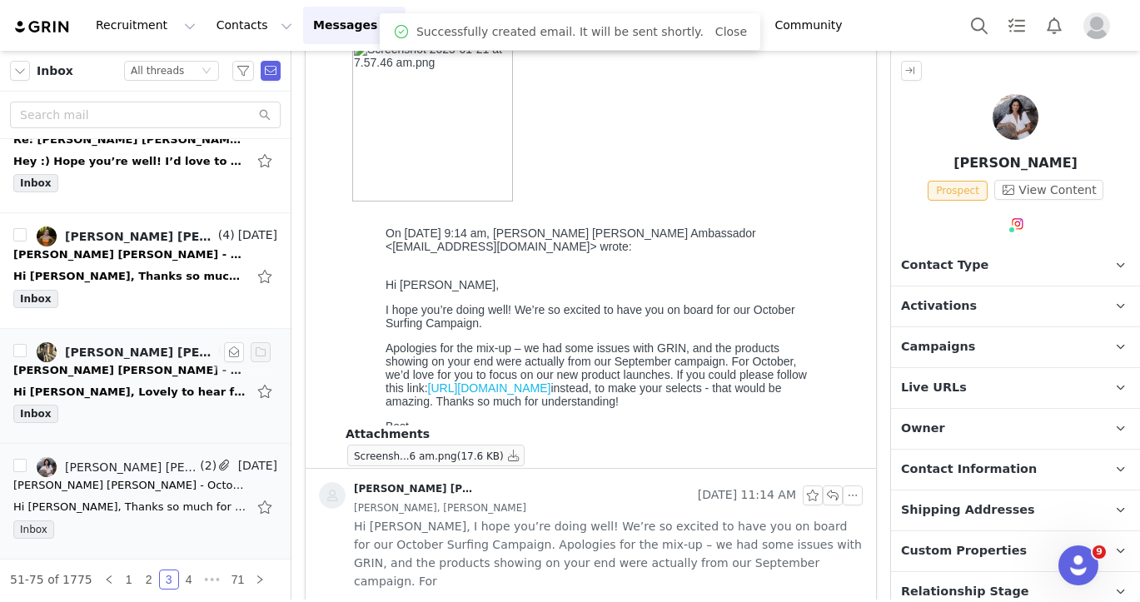
click at [105, 406] on div "Inbox" at bounding box center [145, 417] width 264 height 25
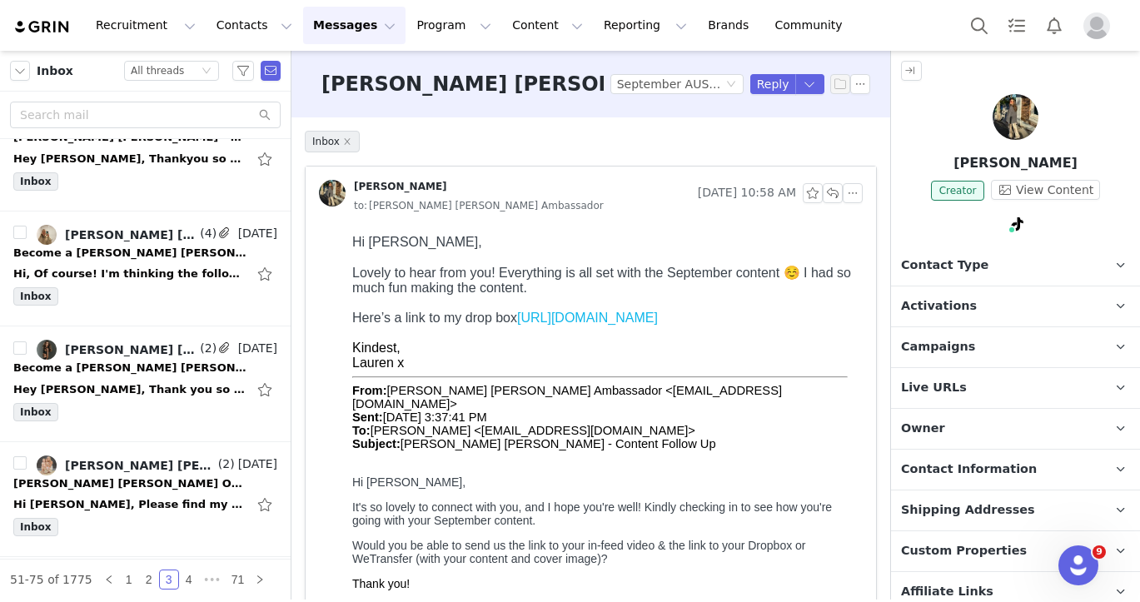
scroll to position [0, 0]
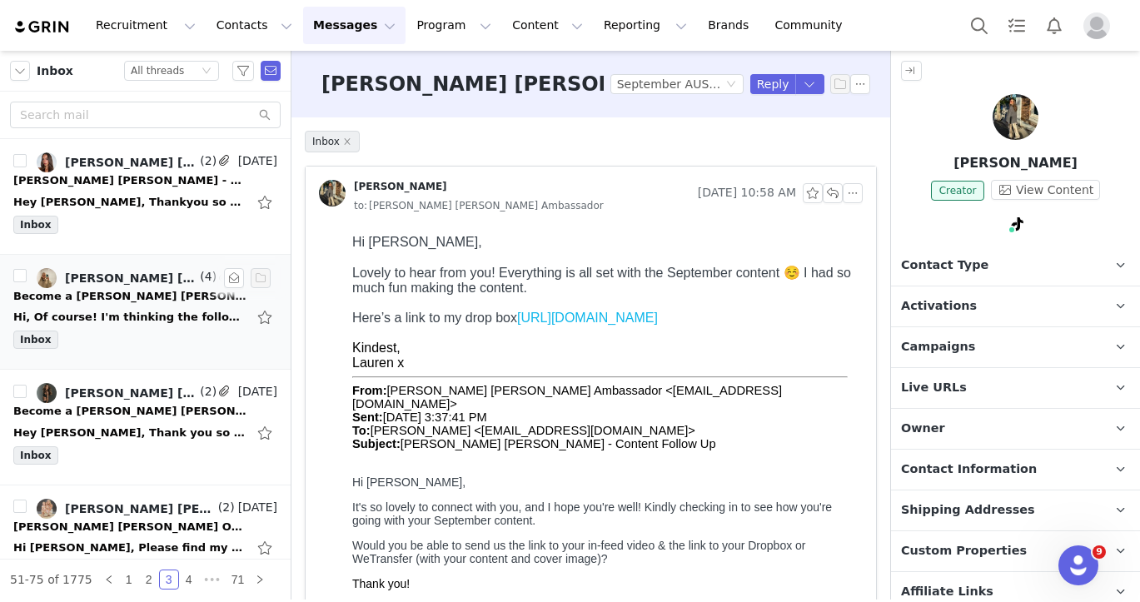
click at [201, 333] on div "Inbox" at bounding box center [145, 343] width 264 height 25
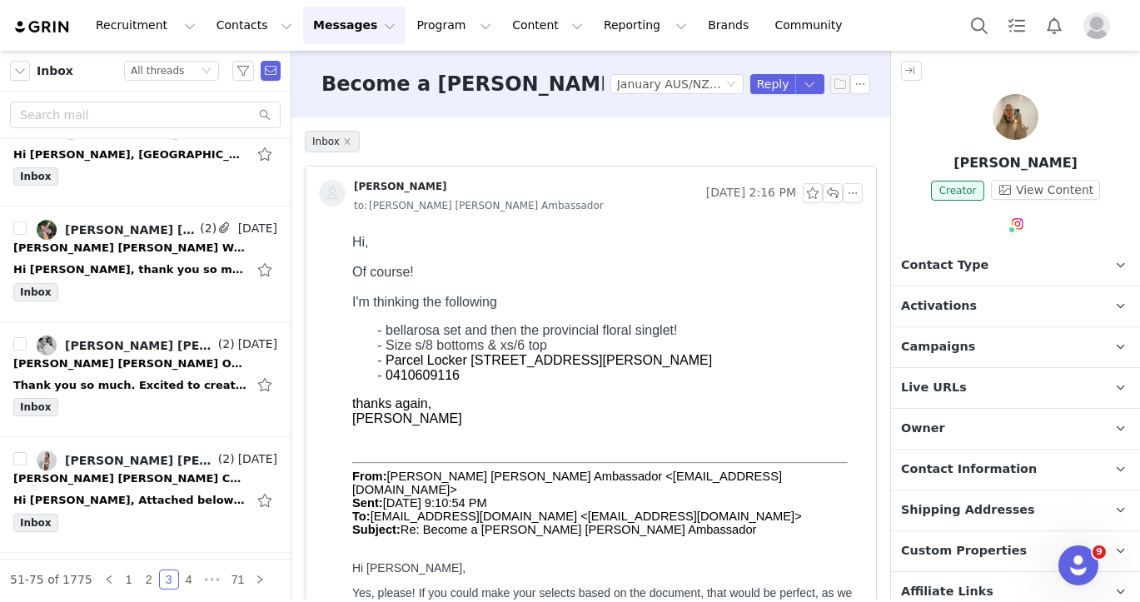
scroll to position [2439, 0]
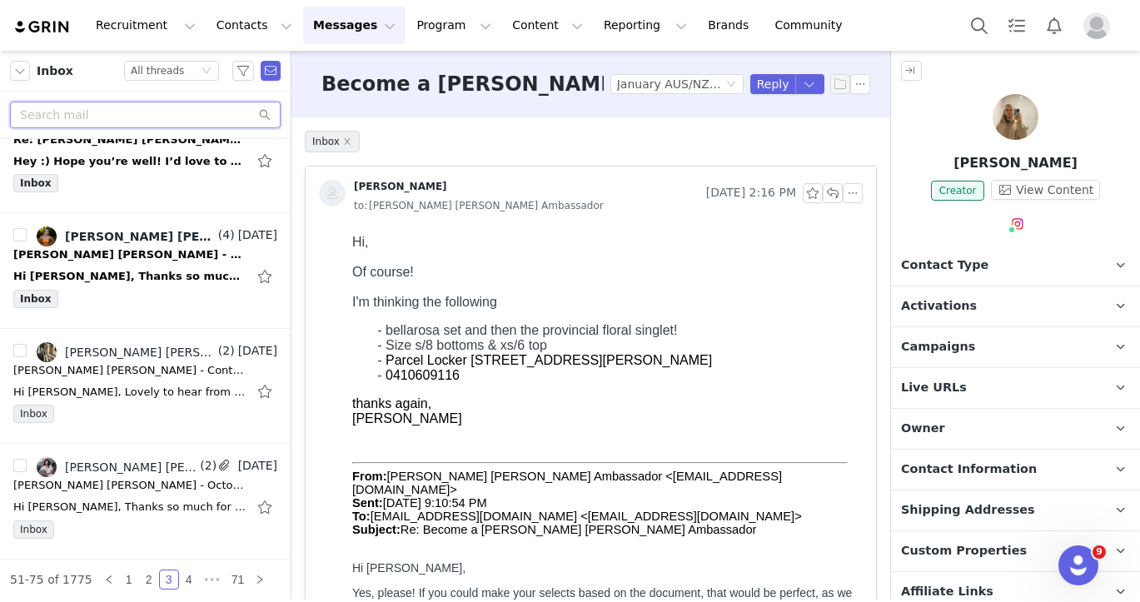
click at [130, 102] on input "text" at bounding box center [145, 115] width 271 height 27
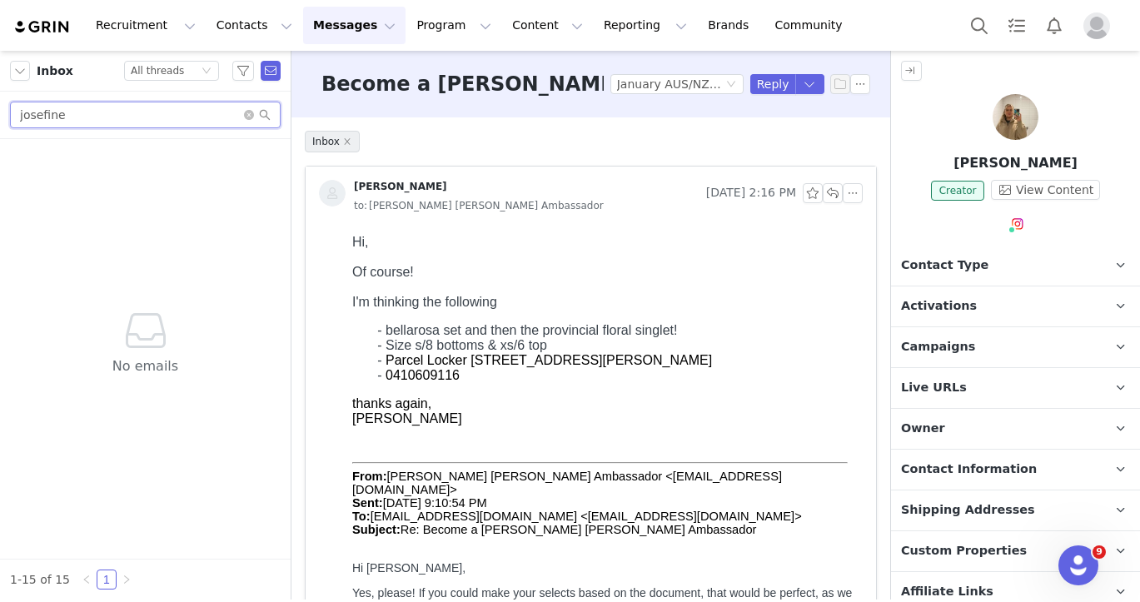
drag, startPoint x: 70, startPoint y: 117, endPoint x: -7, endPoint y: 117, distance: 77.5
click at [0, 117] on html "Recruitment Recruitment Creator Search Curated Lists Landing Pages Web Extensio…" at bounding box center [570, 301] width 1140 height 602
type input "josefine"
click at [250, 119] on icon "icon: close-circle" at bounding box center [249, 115] width 10 height 10
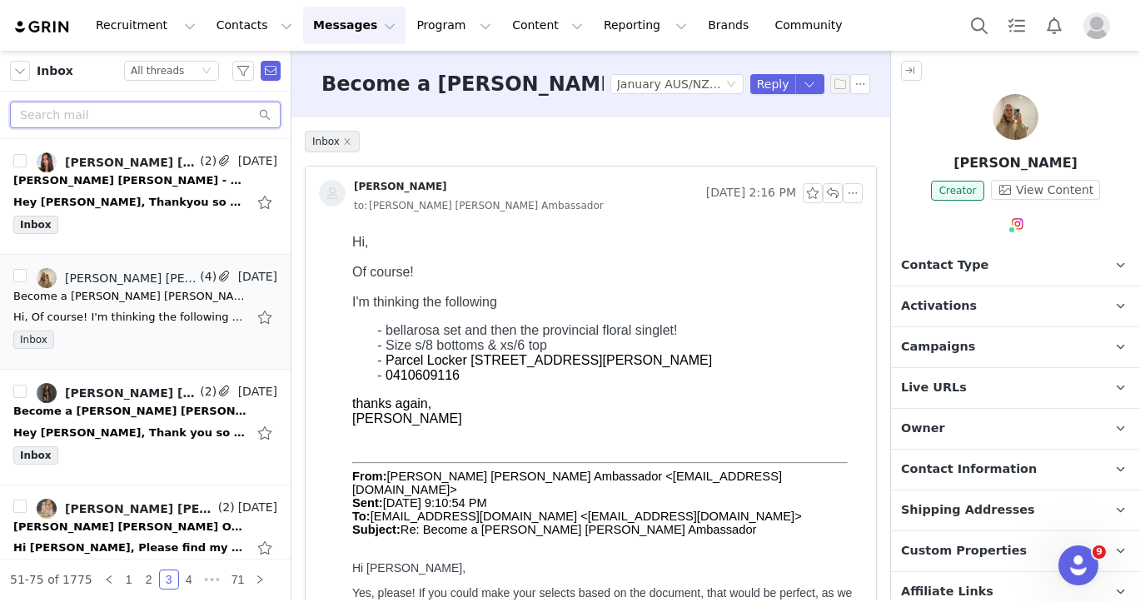
click at [134, 117] on input "text" at bounding box center [145, 115] width 271 height 27
type input "josefine"
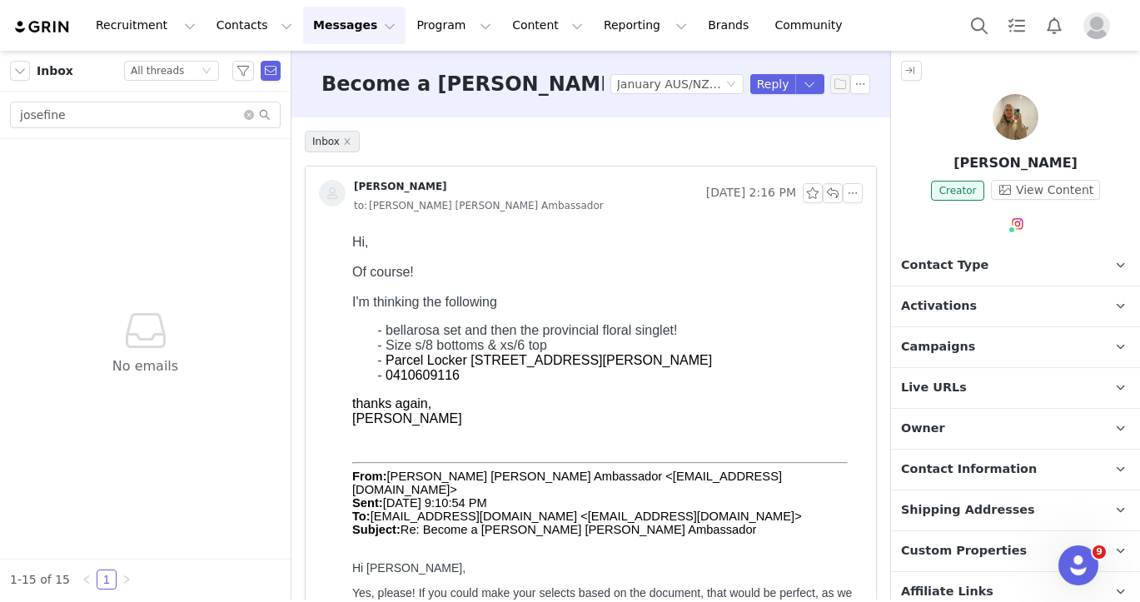
click at [344, 30] on button "Messages Messages" at bounding box center [354, 25] width 102 height 37
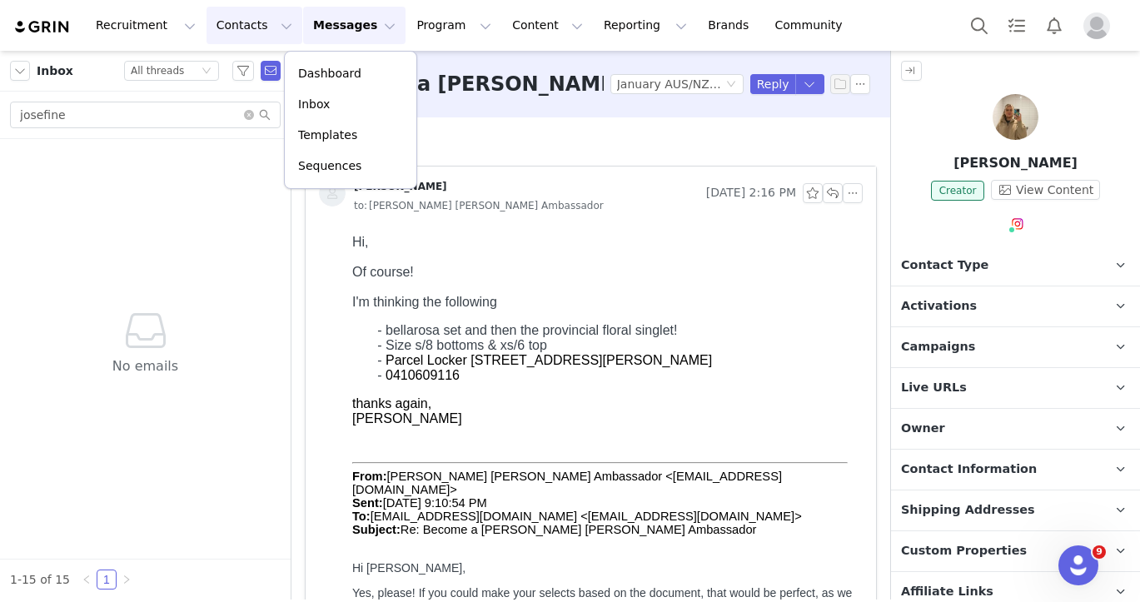
click at [250, 24] on button "Contacts Contacts" at bounding box center [255, 25] width 96 height 37
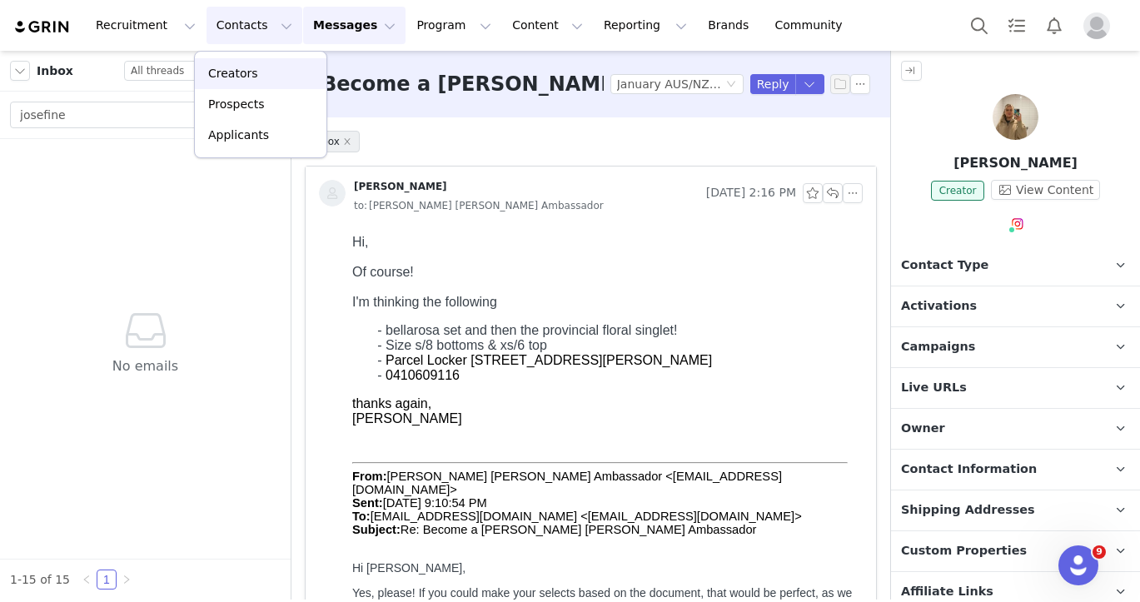
click at [254, 70] on div "Creators" at bounding box center [261, 73] width 112 height 17
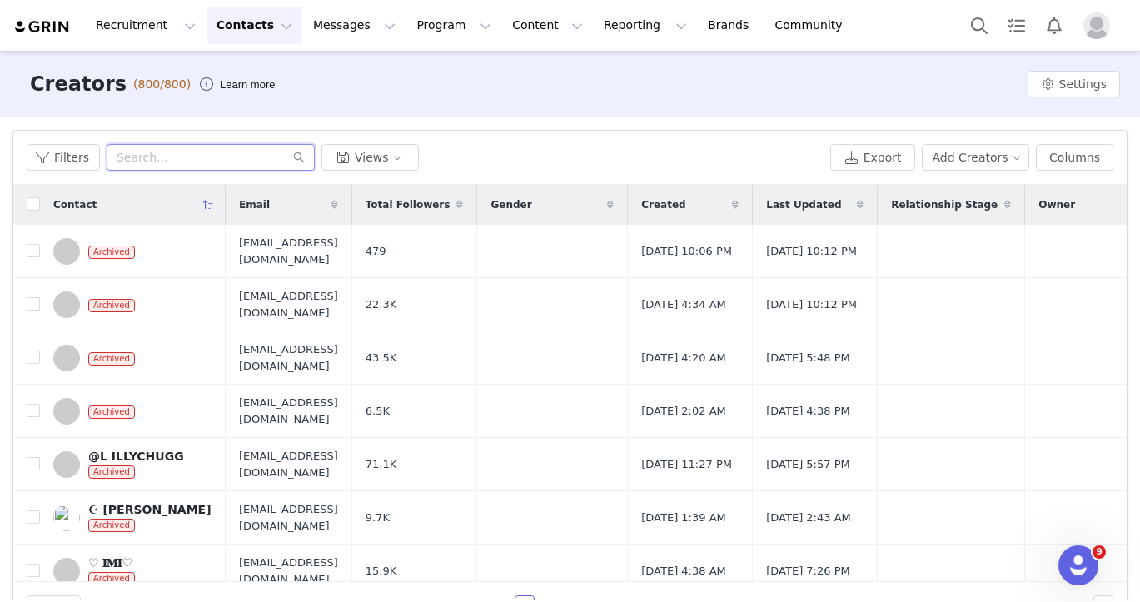
click at [262, 146] on input "text" at bounding box center [211, 157] width 208 height 27
type input "josefine"
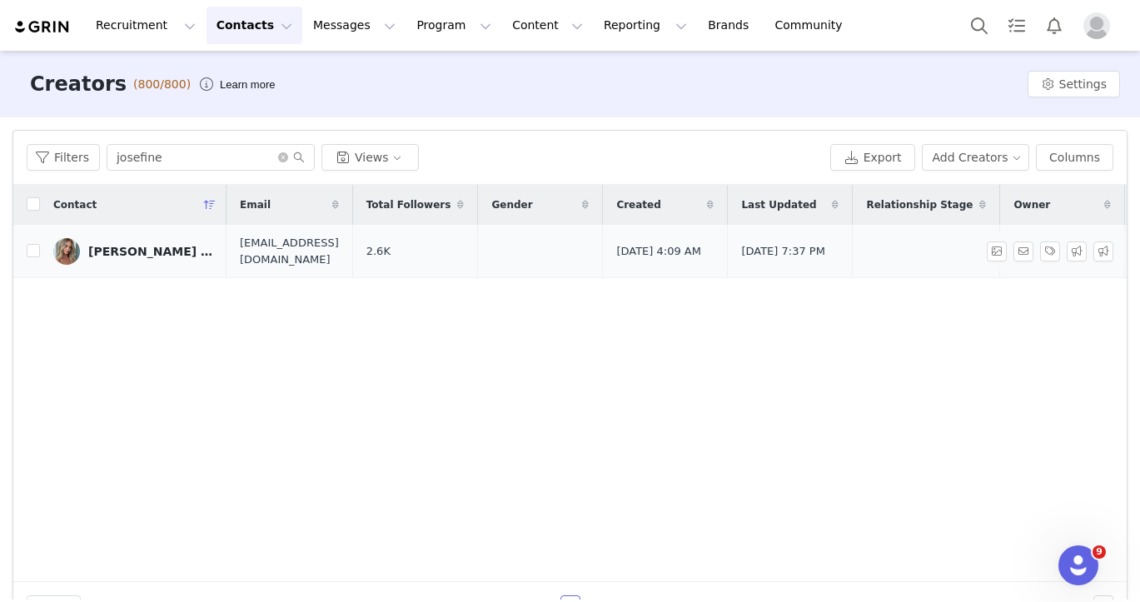
click at [169, 247] on div "[PERSON_NAME] (Pilates)" at bounding box center [150, 251] width 125 height 13
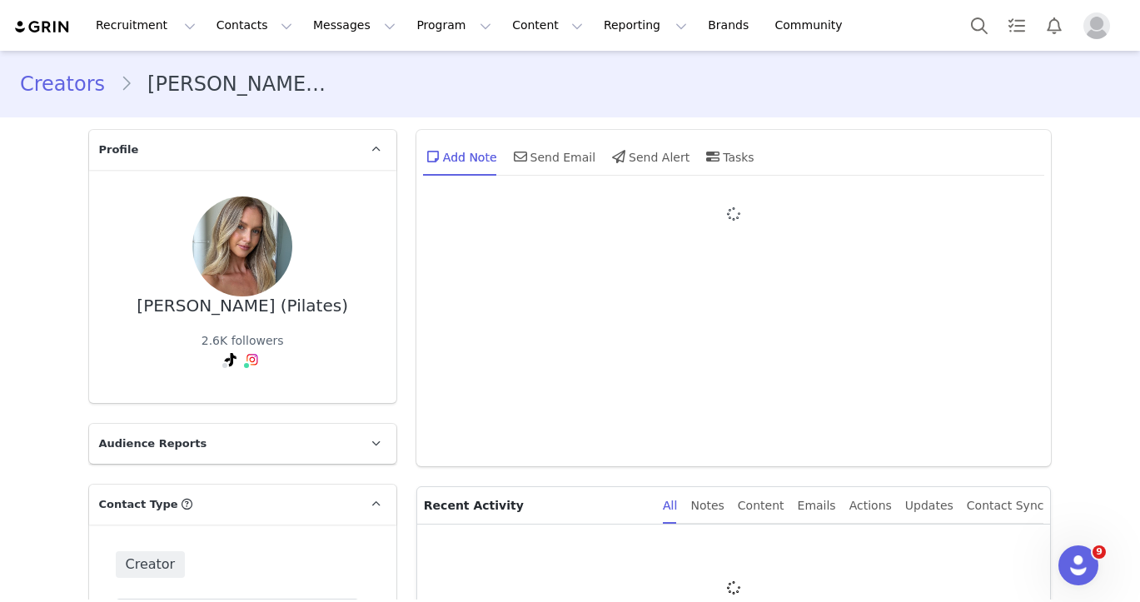
type input "+1 ([GEOGRAPHIC_DATA])"
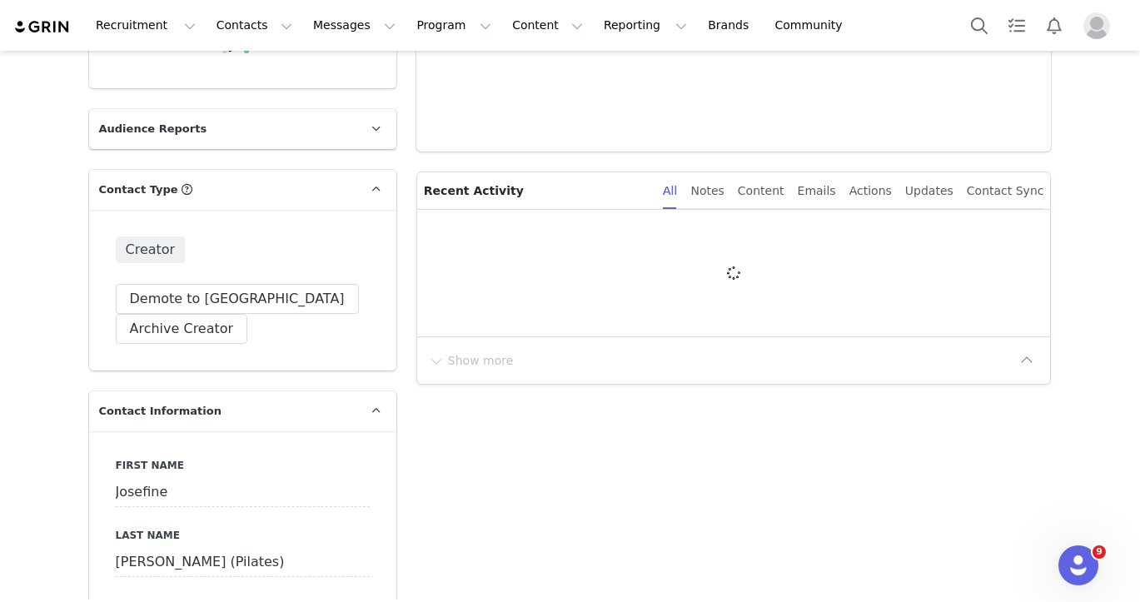
scroll to position [313, 0]
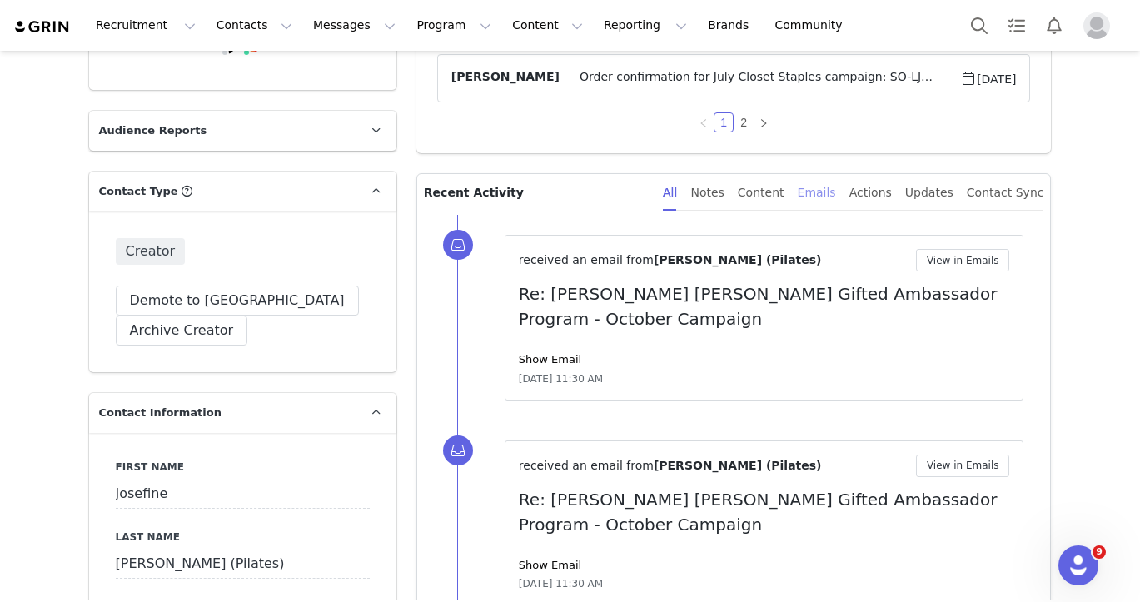
click at [836, 190] on div "Emails" at bounding box center [817, 192] width 38 height 37
click at [938, 258] on button "View in Emails" at bounding box center [963, 260] width 94 height 22
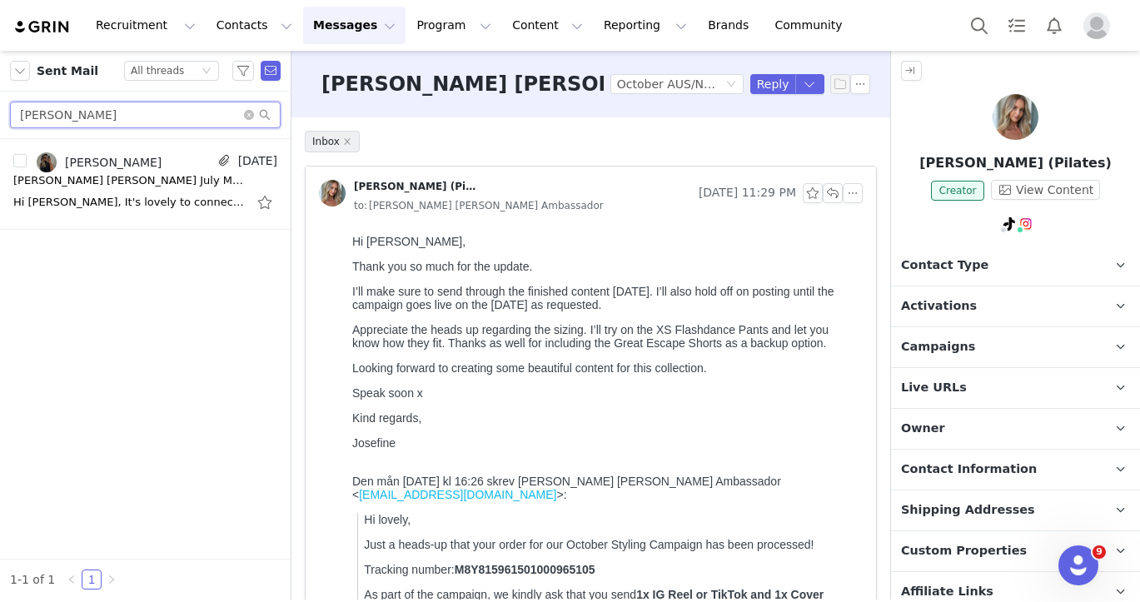
drag, startPoint x: 142, startPoint y: 106, endPoint x: 205, endPoint y: 114, distance: 63.8
click at [205, 115] on input "[PERSON_NAME]" at bounding box center [145, 115] width 271 height 27
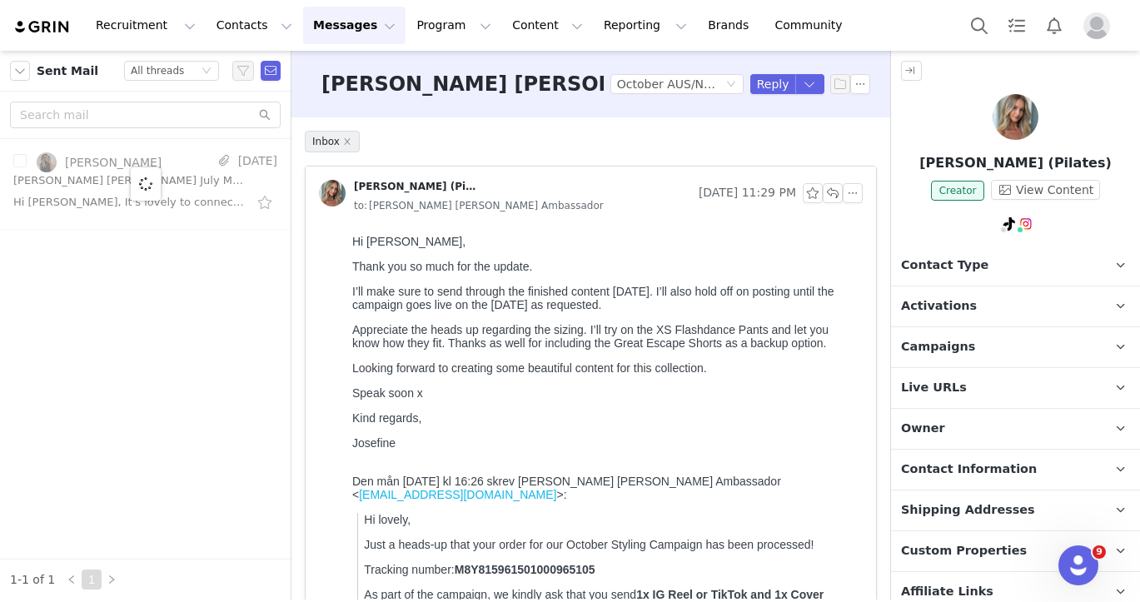
click at [511, 256] on div "Hi [PERSON_NAME], Thank you so much for the update. I’ll make sure to send thro…" at bounding box center [604, 342] width 504 height 215
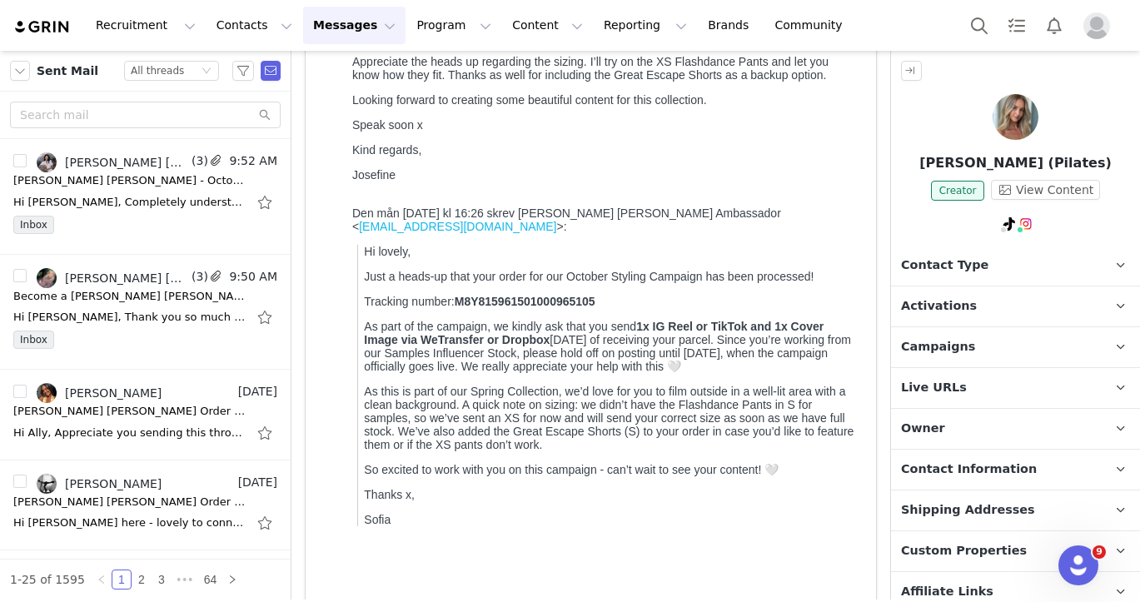
scroll to position [269, 0]
drag, startPoint x: 598, startPoint y: 297, endPoint x: 461, endPoint y: 298, distance: 137.4
click at [461, 298] on strong "M8Y815961501000965105" at bounding box center [525, 300] width 141 height 13
copy strong "M8Y815961501000965105"
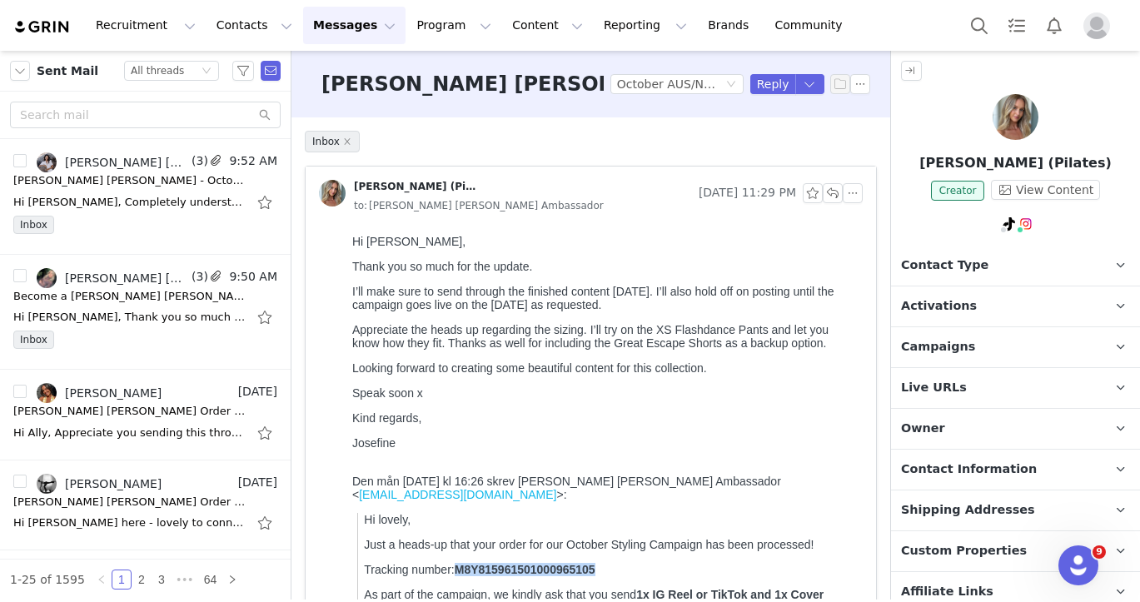
copy strong "M8Y815961501000965105"
